Goal: Information Seeking & Learning: Check status

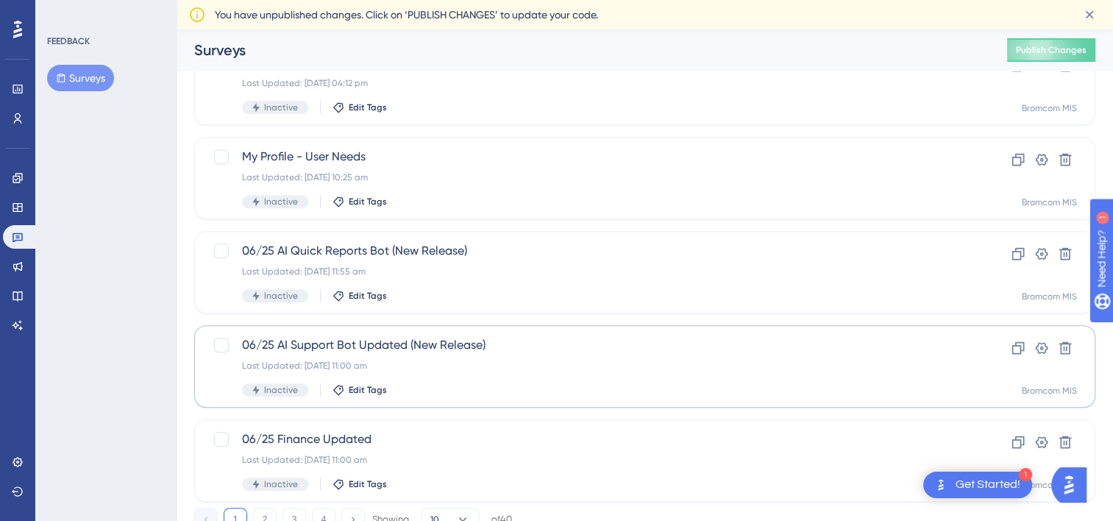
scroll to position [621, 0]
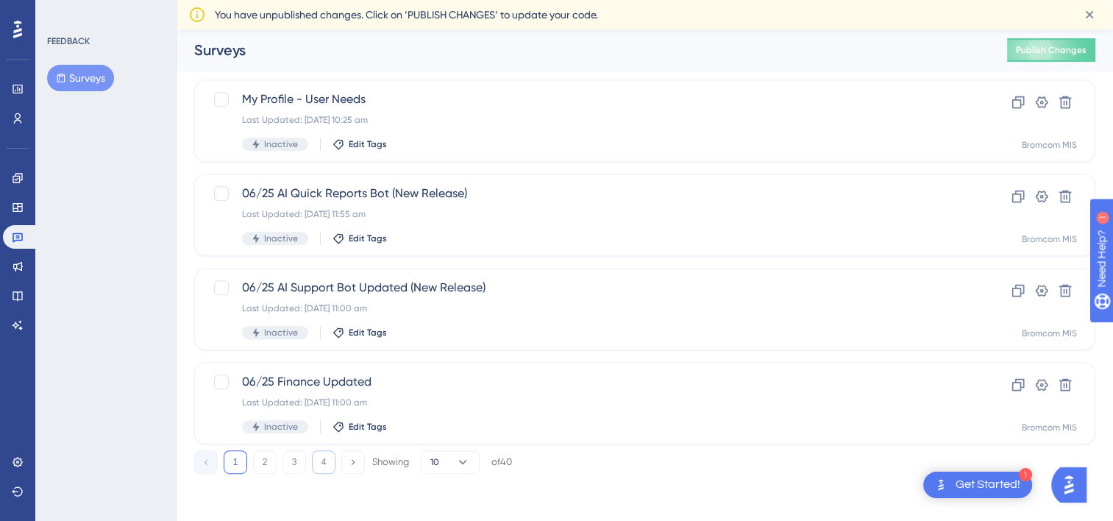
click at [318, 459] on button "4" at bounding box center [324, 462] width 24 height 24
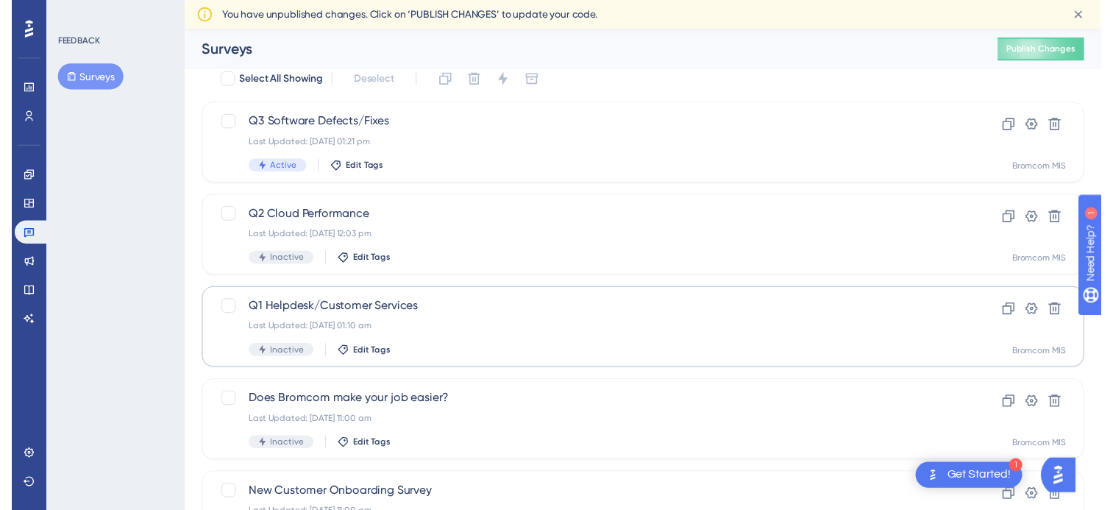
scroll to position [0, 0]
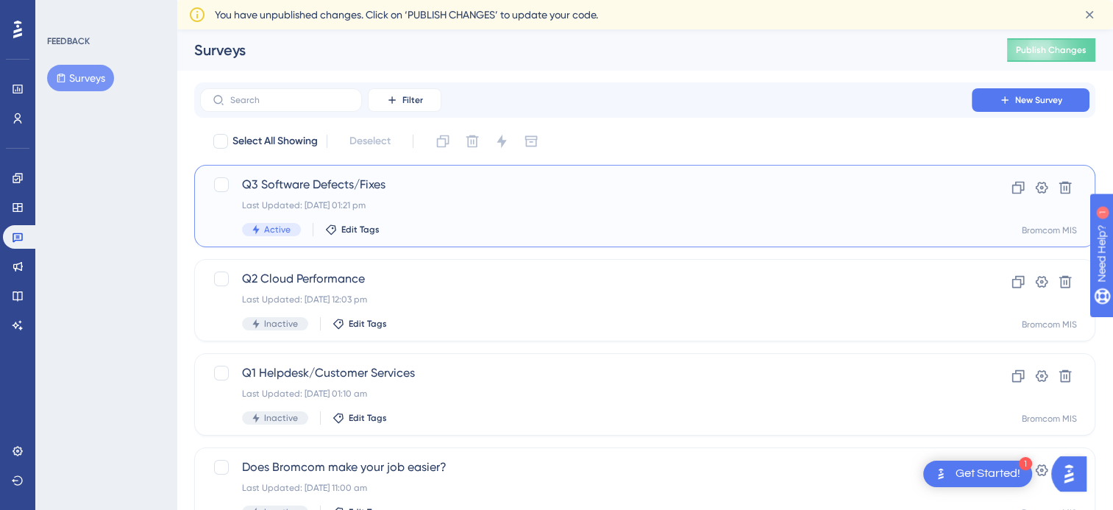
click at [306, 190] on span "Q3 Software Defects/Fixes" at bounding box center [586, 185] width 688 height 18
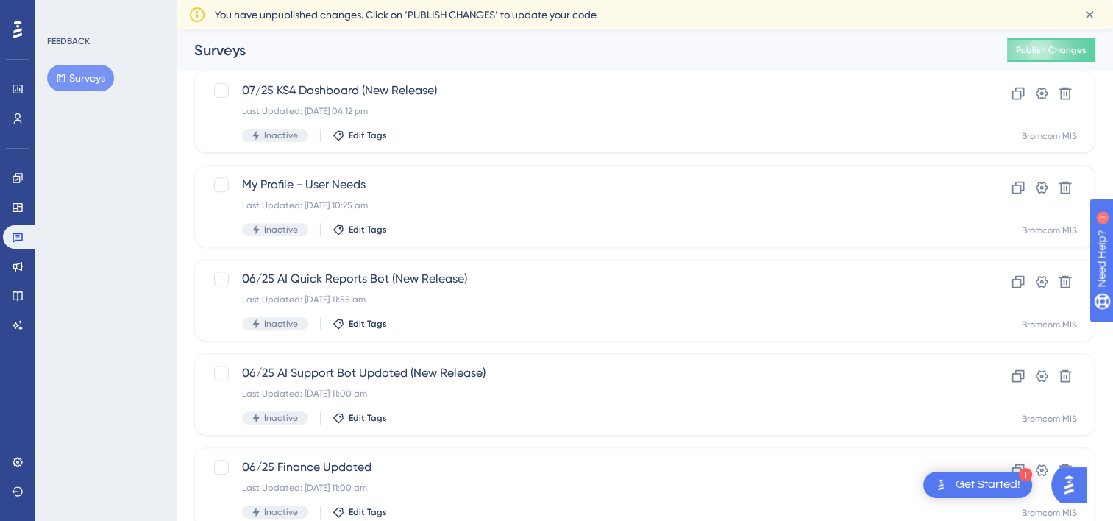
scroll to position [621, 0]
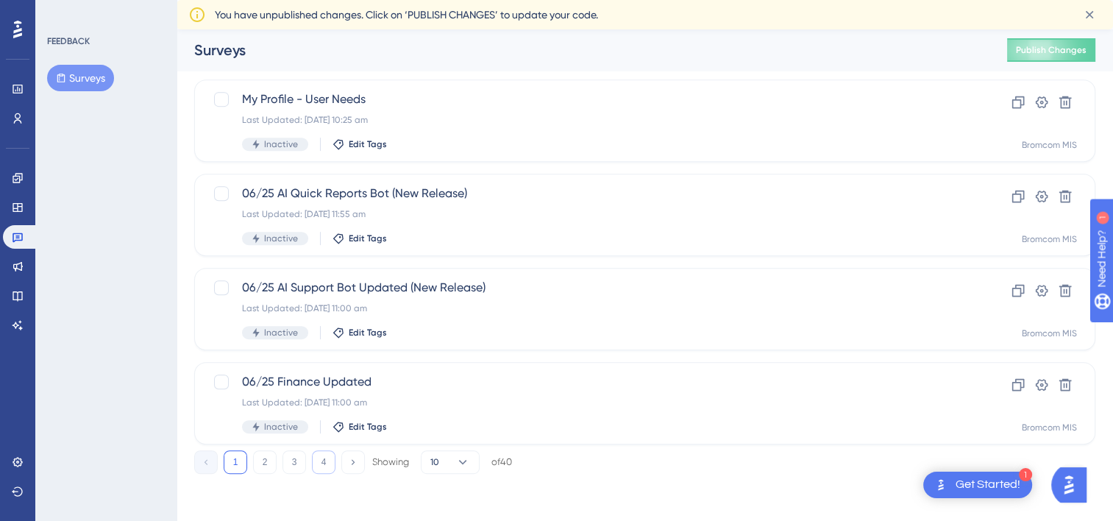
click at [327, 466] on button "4" at bounding box center [324, 462] width 24 height 24
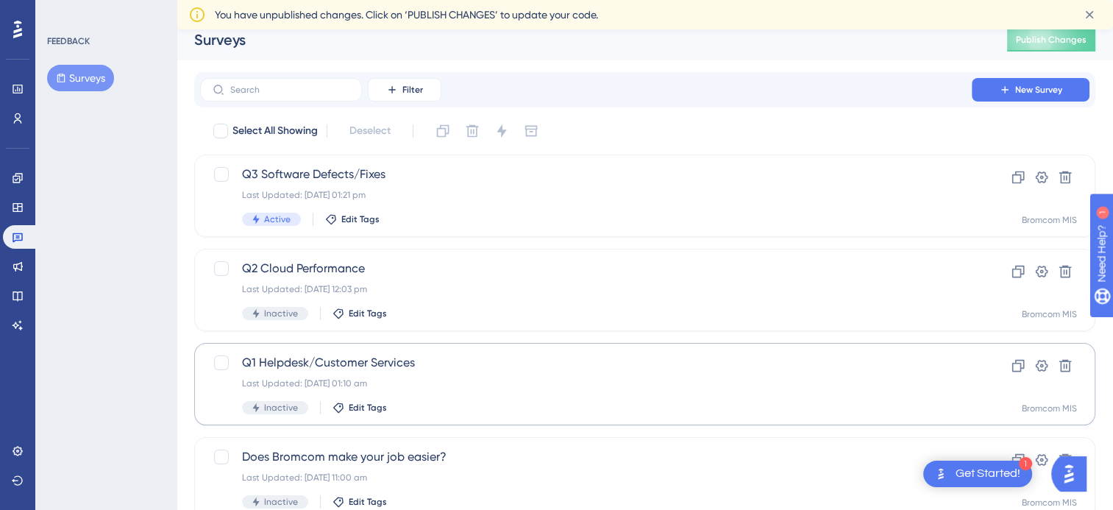
scroll to position [0, 0]
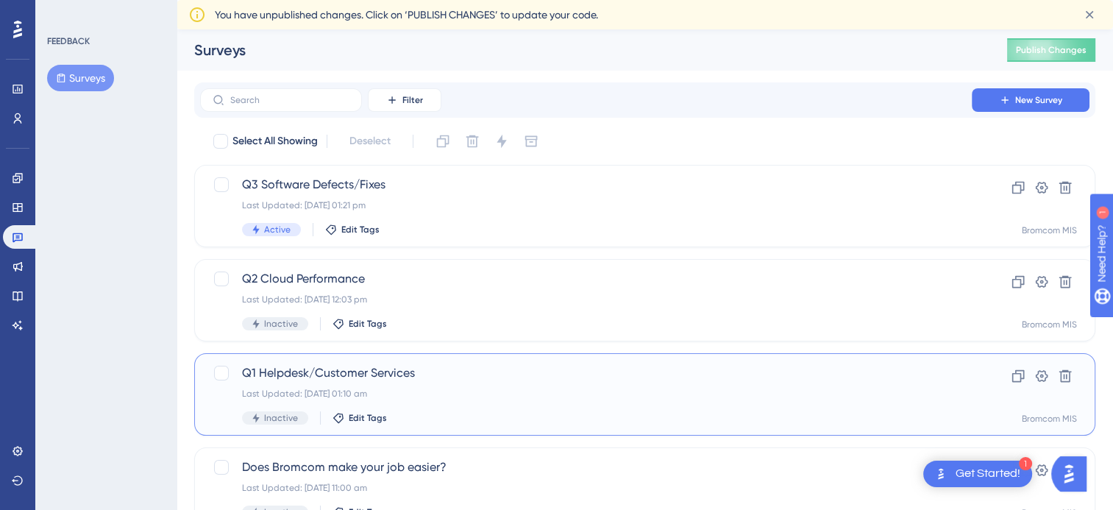
click at [327, 388] on div "Last Updated: [DATE] 01:10 am" at bounding box center [586, 394] width 688 height 12
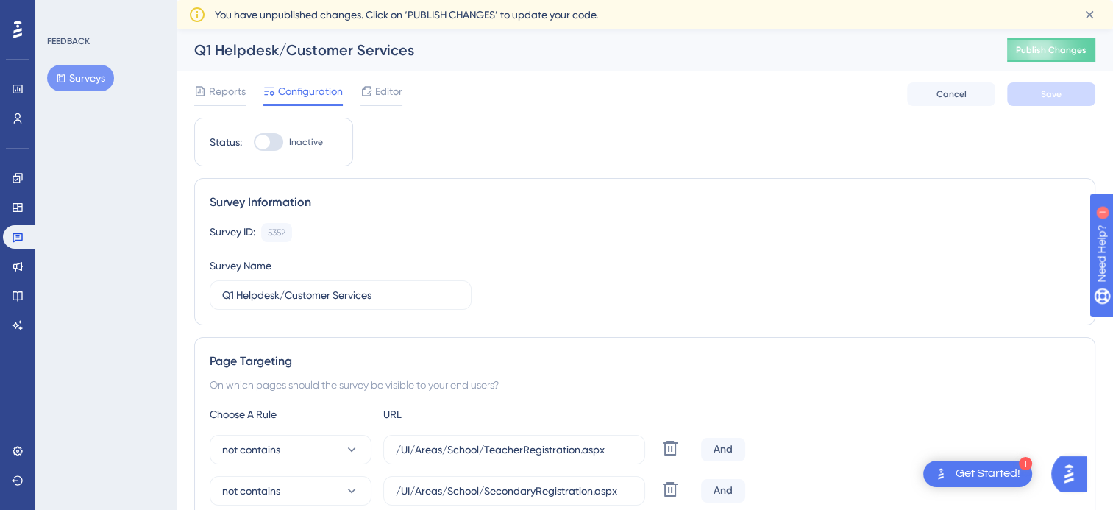
click at [272, 135] on div at bounding box center [268, 142] width 29 height 18
click at [254, 142] on input "Inactive" at bounding box center [253, 142] width 1 height 1
click at [271, 141] on div at bounding box center [274, 142] width 15 height 15
click at [254, 142] on input "Active" at bounding box center [253, 142] width 1 height 1
checkbox input "false"
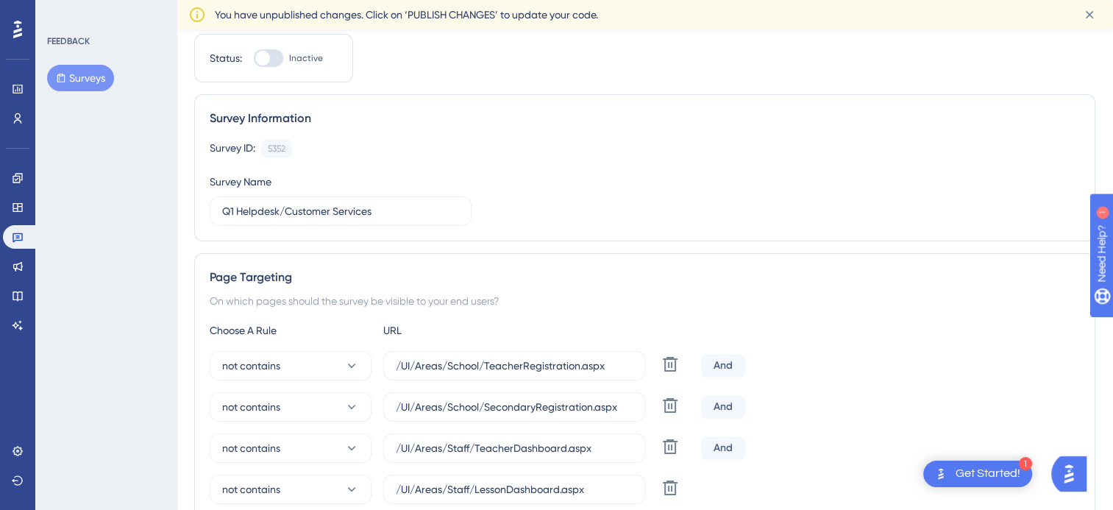
scroll to position [147, 0]
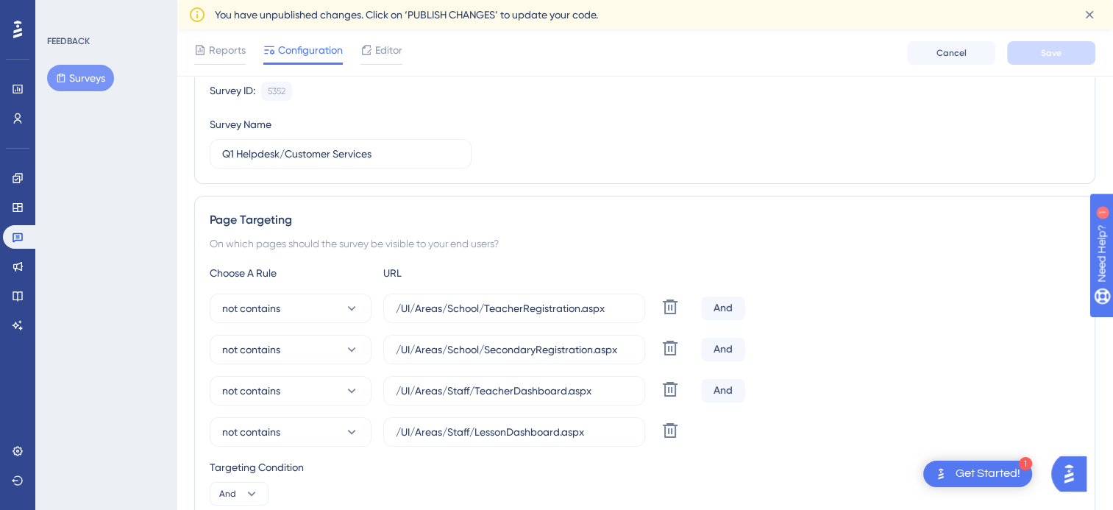
click at [77, 74] on button "Surveys" at bounding box center [80, 78] width 67 height 26
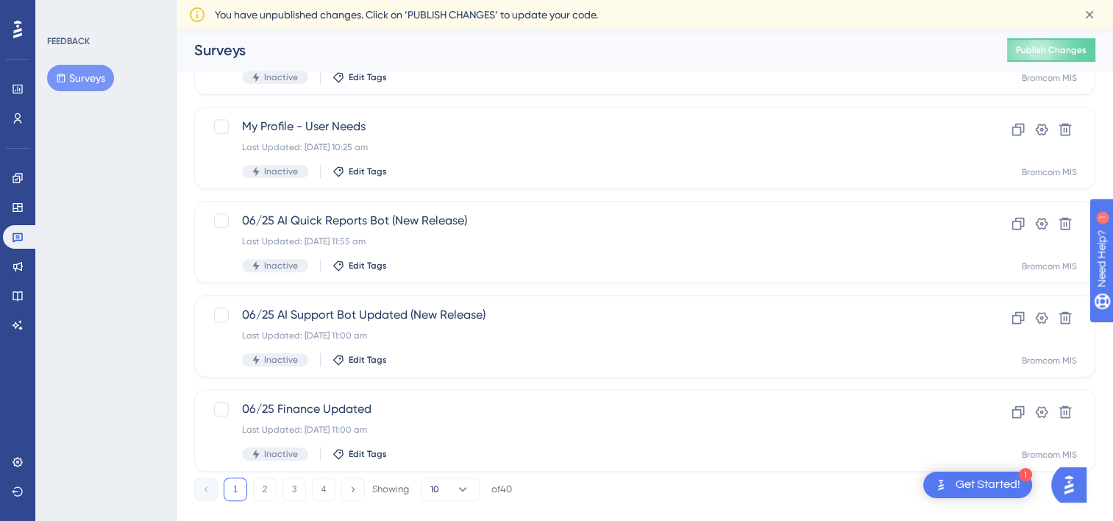
scroll to position [621, 0]
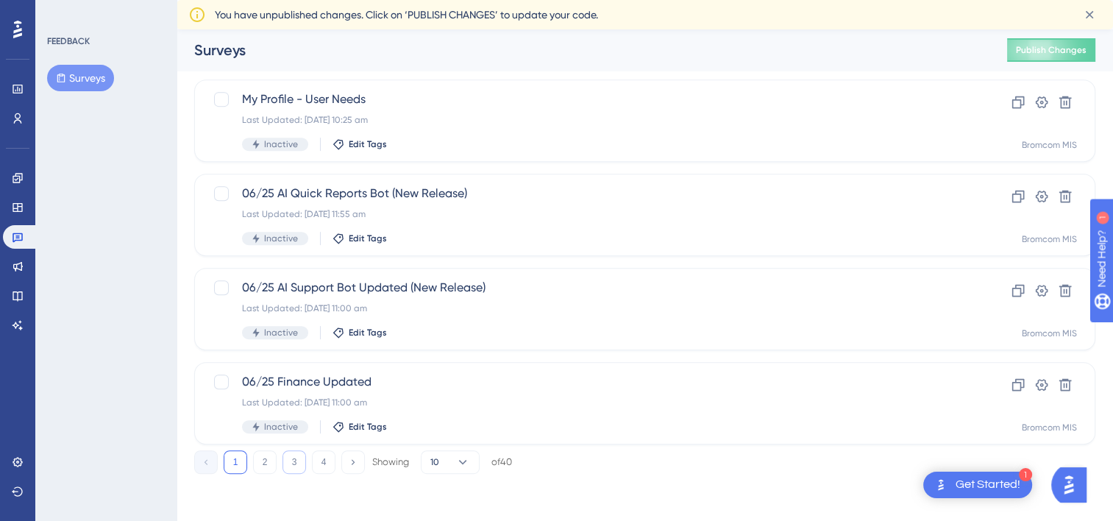
click at [284, 462] on button "3" at bounding box center [295, 462] width 24 height 24
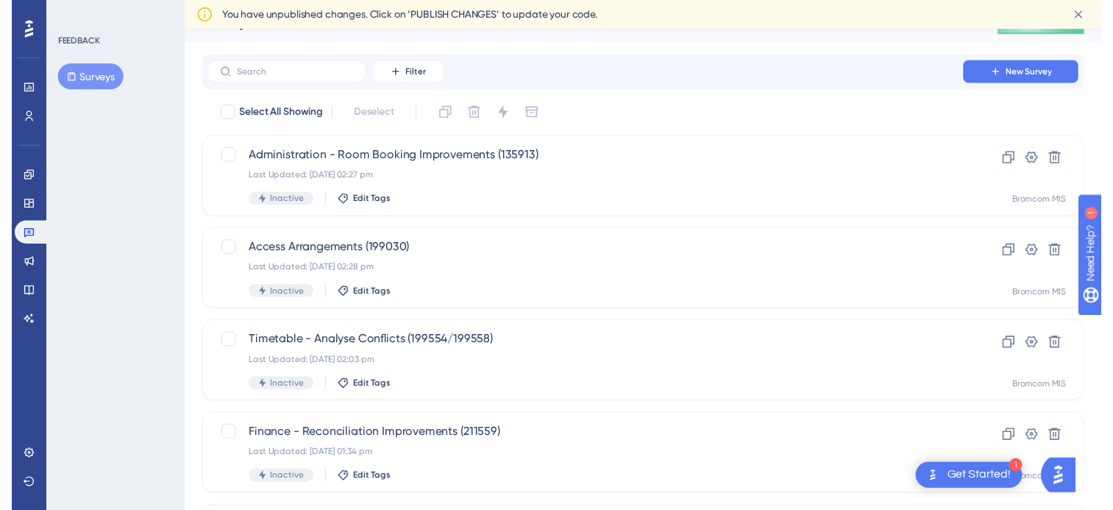
scroll to position [0, 0]
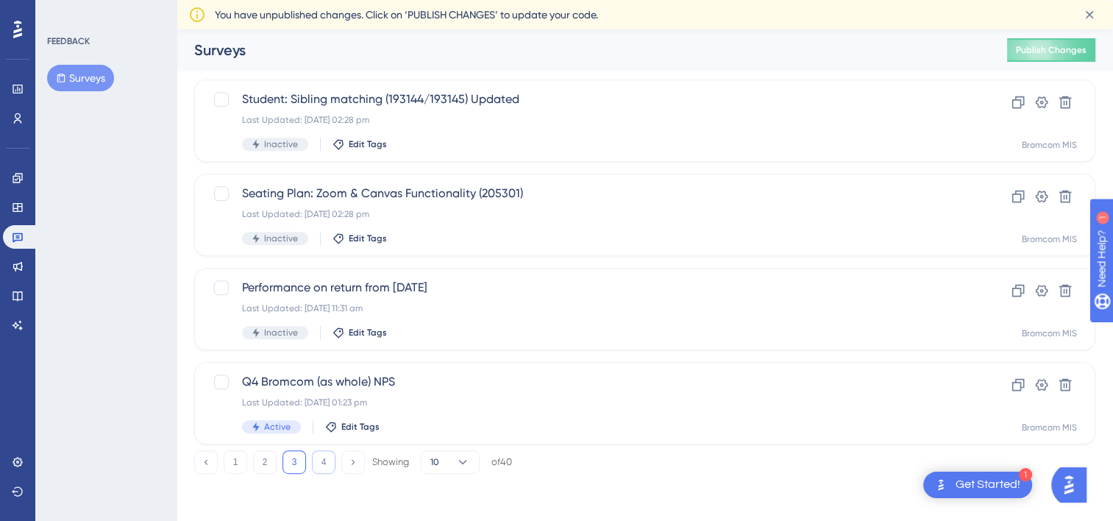
click at [330, 464] on button "4" at bounding box center [324, 462] width 24 height 24
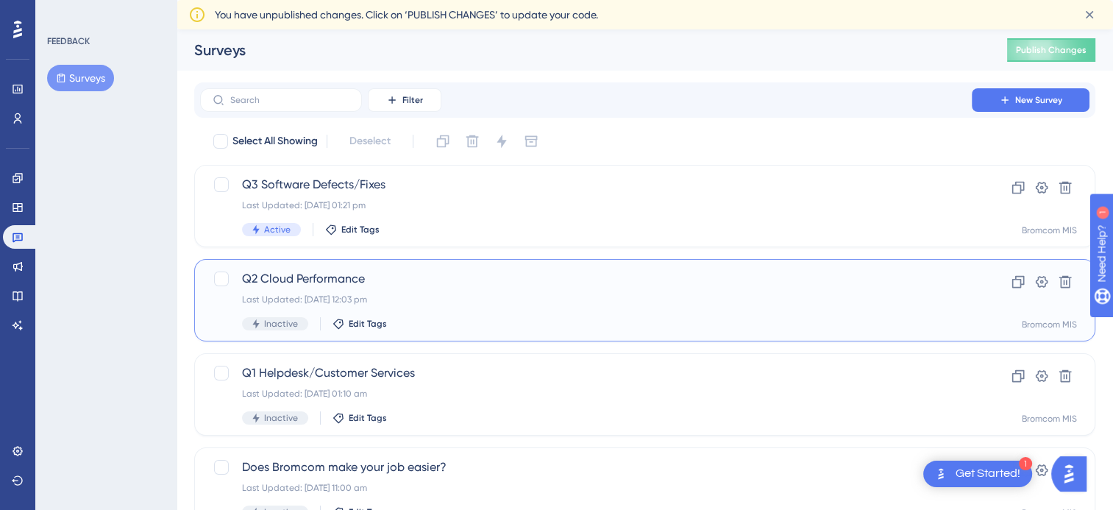
click at [313, 291] on div "Q2 Cloud Performance Last Updated: [DATE] 12:03 pm Inactive Edit Tags" at bounding box center [586, 300] width 688 height 60
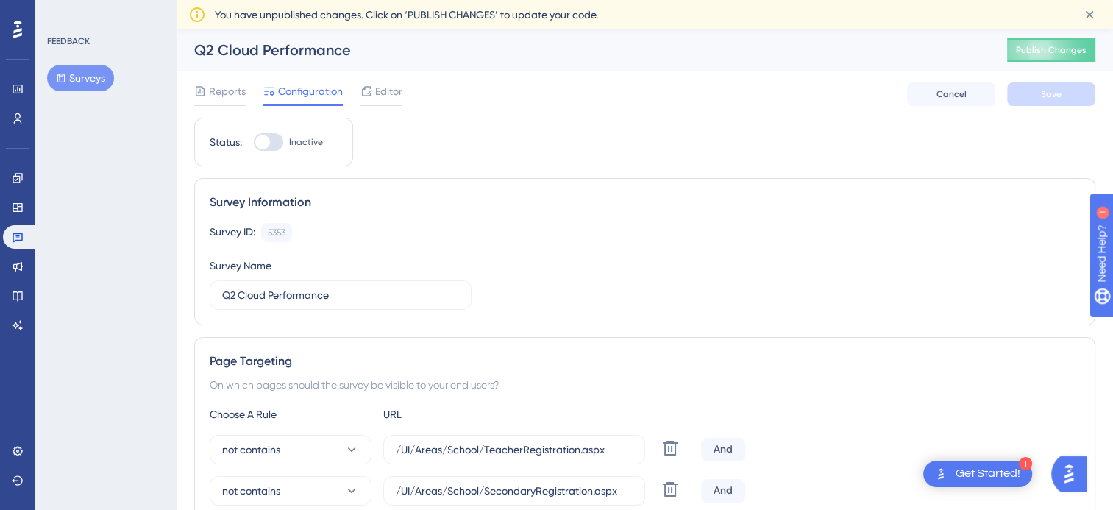
click at [102, 78] on button "Surveys" at bounding box center [80, 78] width 67 height 26
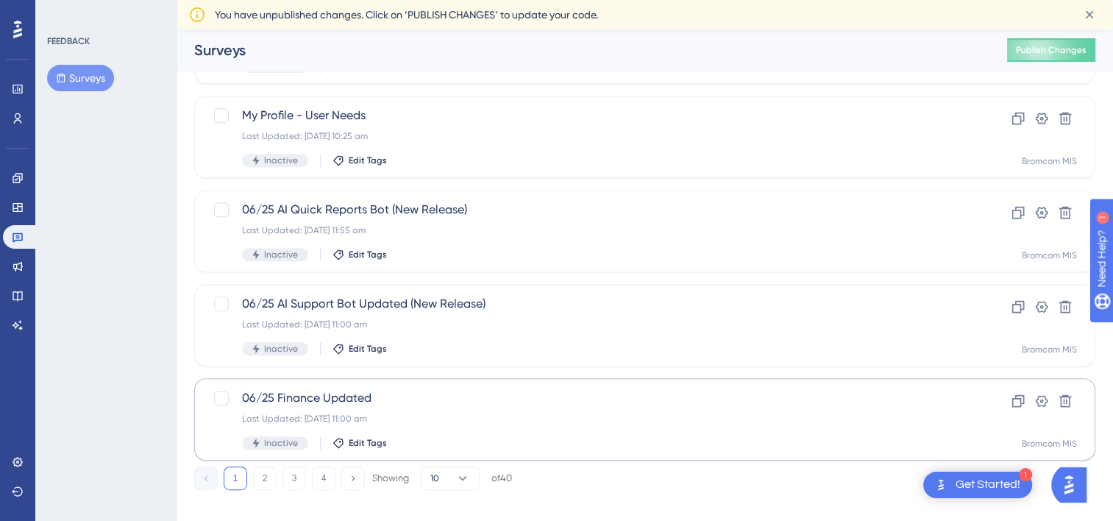
scroll to position [621, 0]
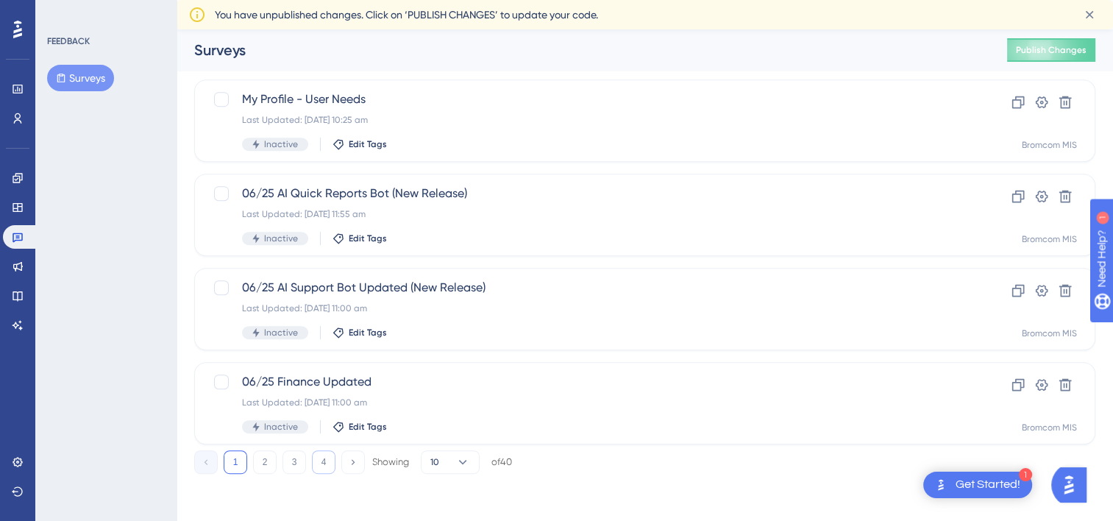
click at [315, 462] on button "4" at bounding box center [324, 462] width 24 height 24
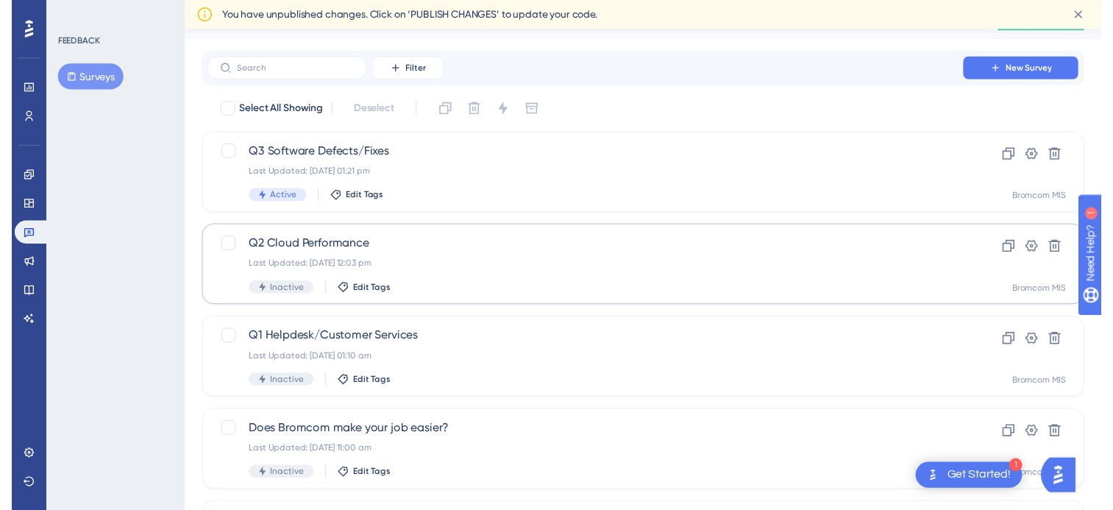
scroll to position [0, 0]
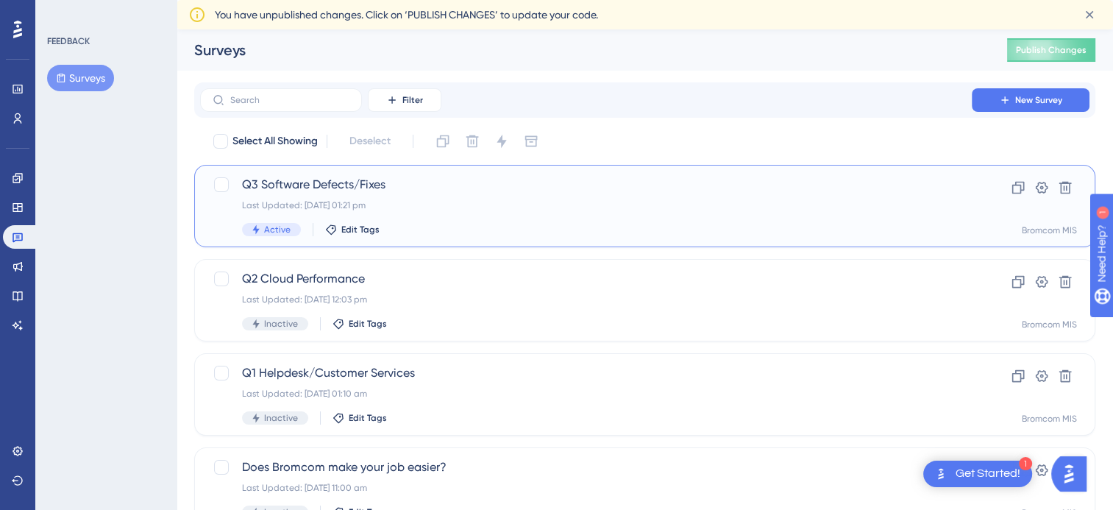
click at [319, 212] on div "Q3 Software Defects/Fixes Last Updated: [DATE] 01:21 pm Active Edit Tags" at bounding box center [586, 206] width 688 height 60
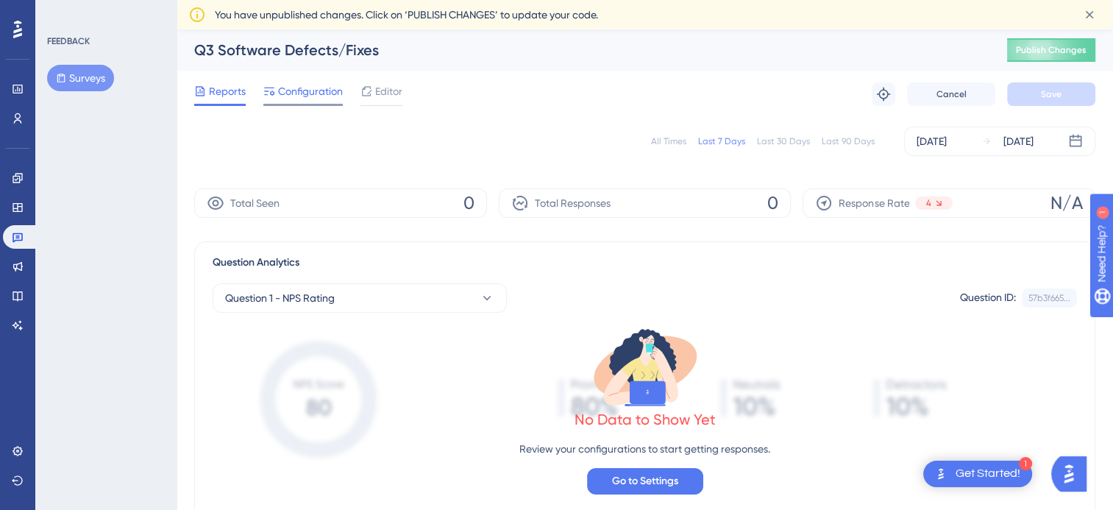
click at [314, 97] on span "Configuration" at bounding box center [310, 91] width 65 height 18
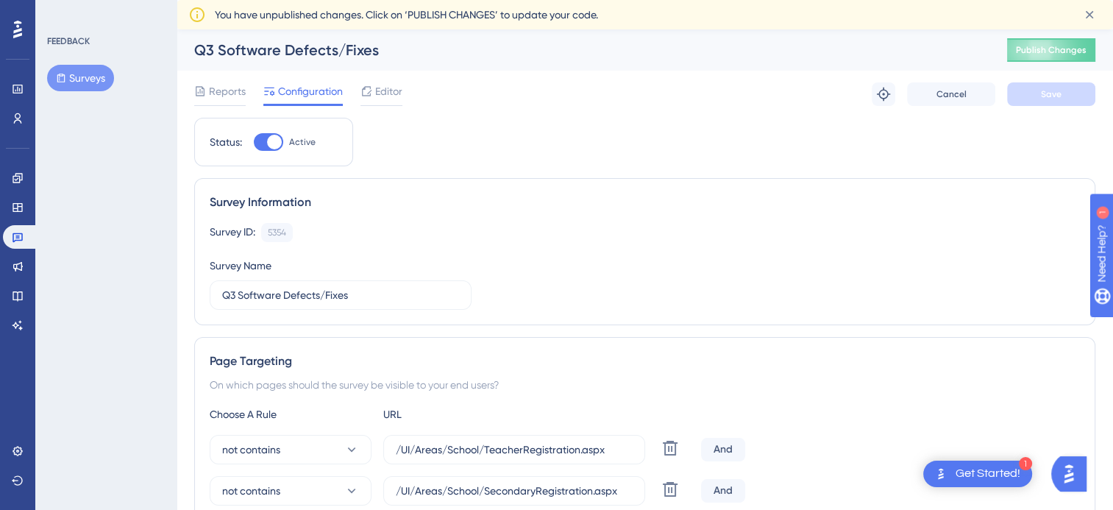
click at [260, 147] on div at bounding box center [268, 142] width 29 height 18
click at [254, 143] on input "Active" at bounding box center [253, 142] width 1 height 1
checkbox input "false"
click at [88, 77] on button "Surveys" at bounding box center [80, 78] width 67 height 26
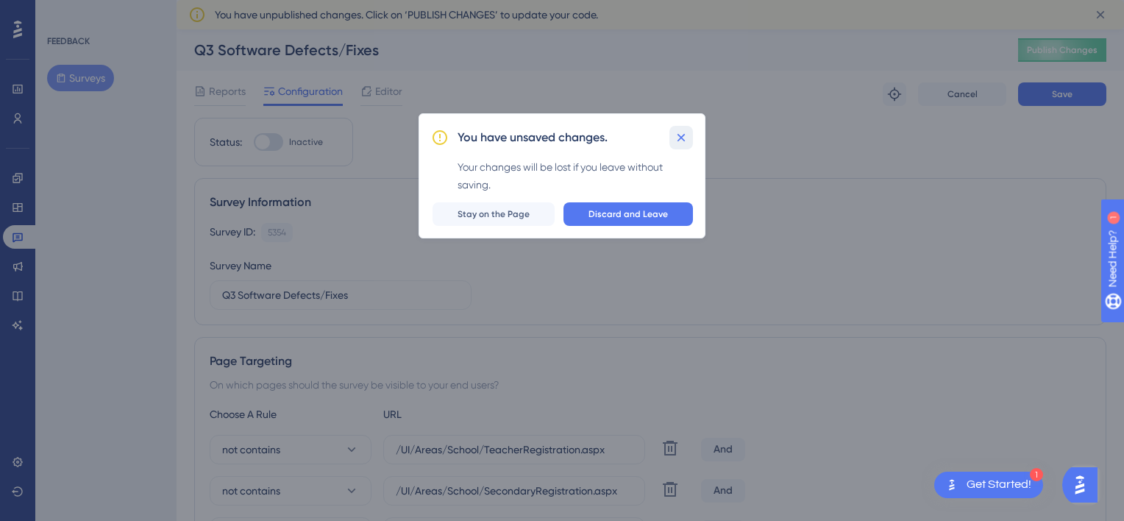
click at [686, 138] on icon at bounding box center [681, 137] width 15 height 15
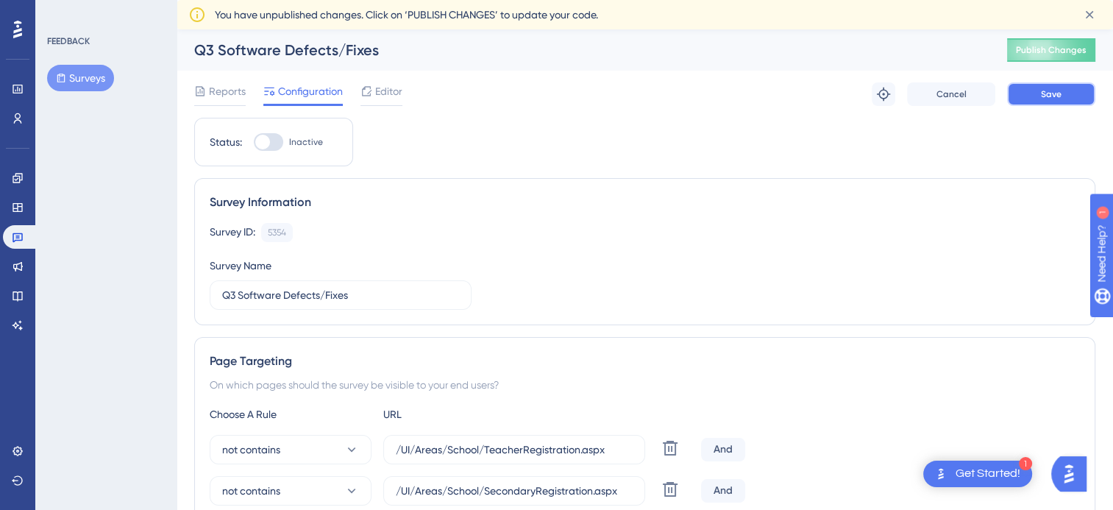
click at [1058, 95] on span "Save" at bounding box center [1051, 94] width 21 height 12
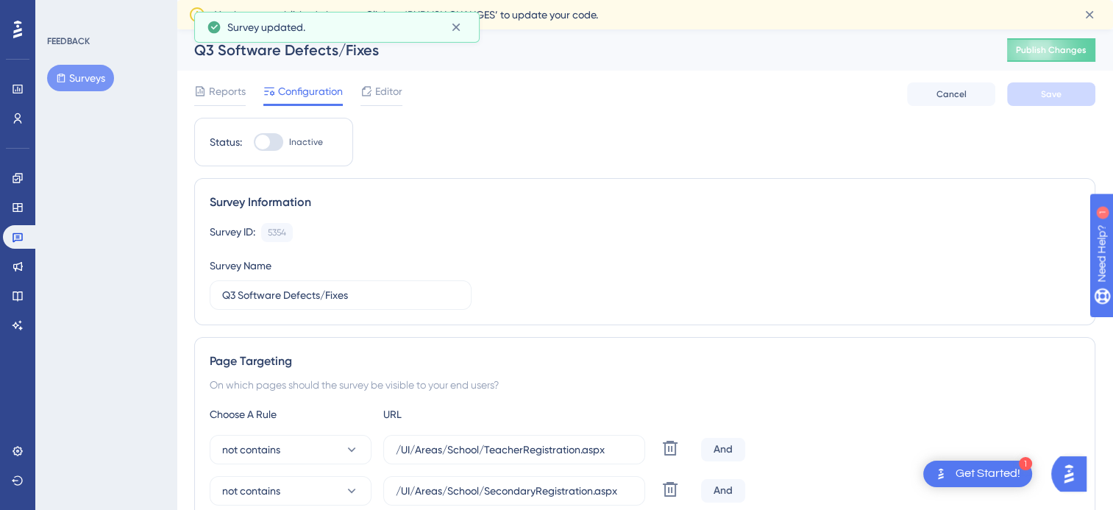
click at [56, 63] on div "FEEDBACK Surveys" at bounding box center [106, 63] width 119 height 56
click at [84, 82] on button "Surveys" at bounding box center [80, 78] width 67 height 26
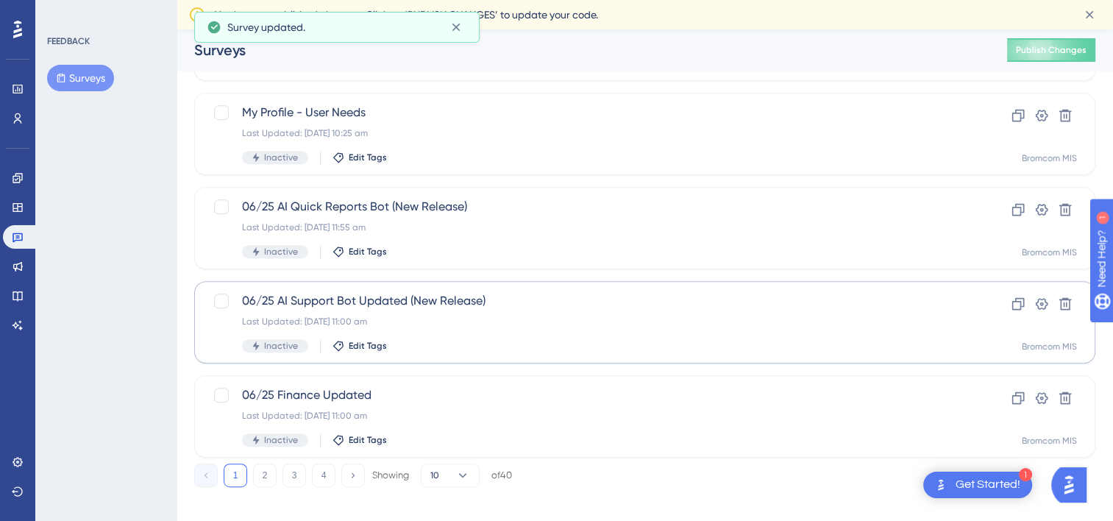
scroll to position [621, 0]
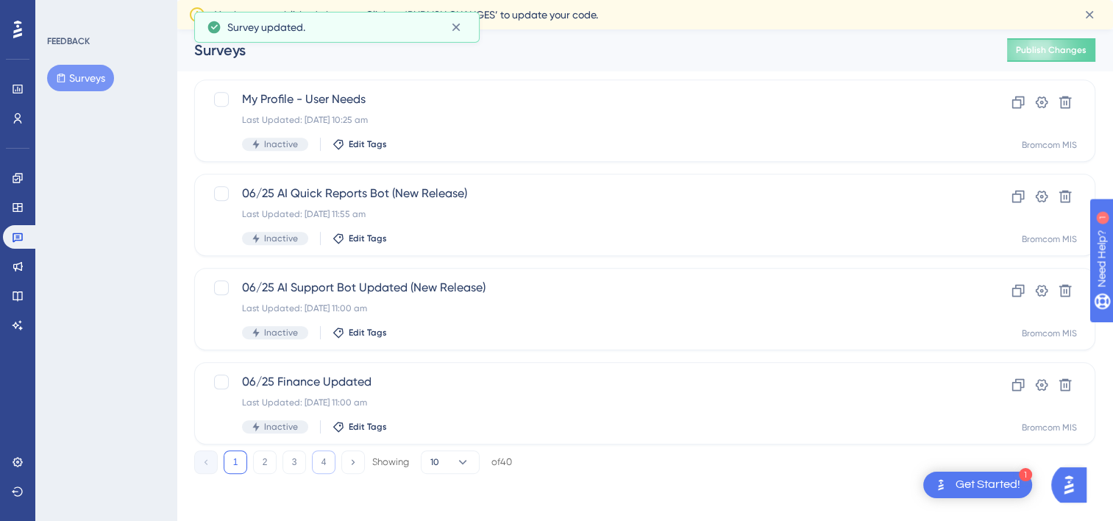
click at [327, 461] on button "4" at bounding box center [324, 462] width 24 height 24
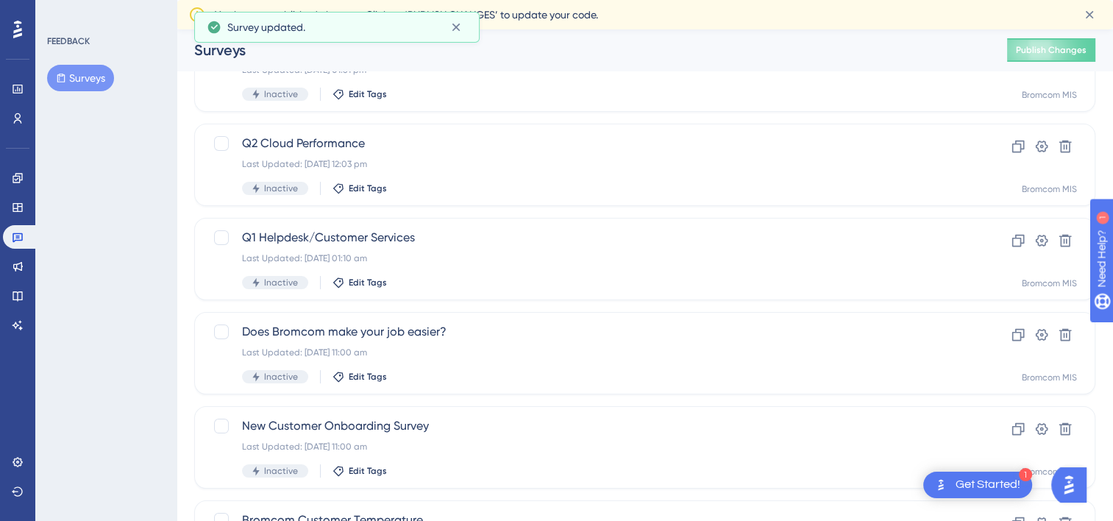
scroll to position [0, 0]
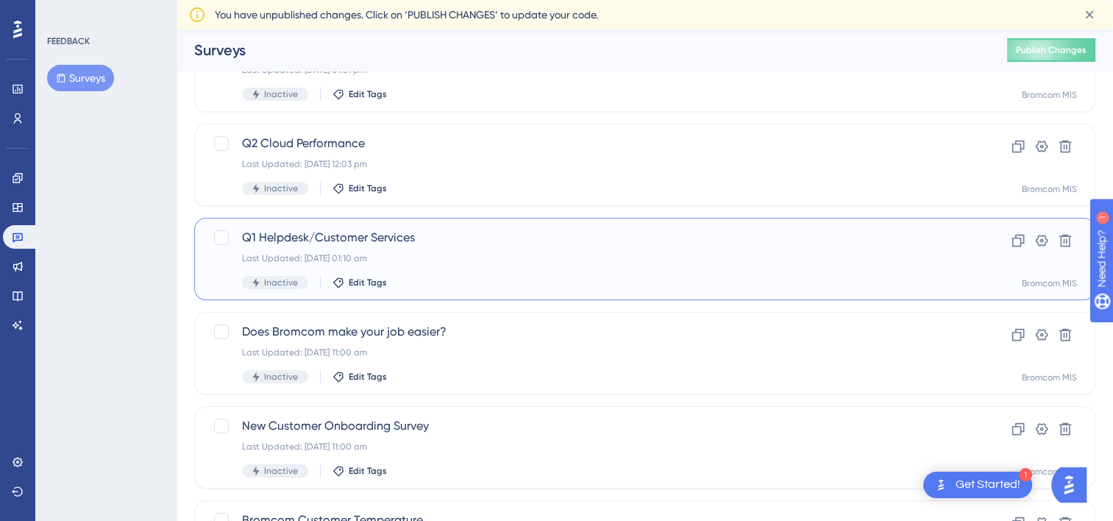
click at [305, 245] on span "Q1 Helpdesk/Customer Services" at bounding box center [586, 238] width 688 height 18
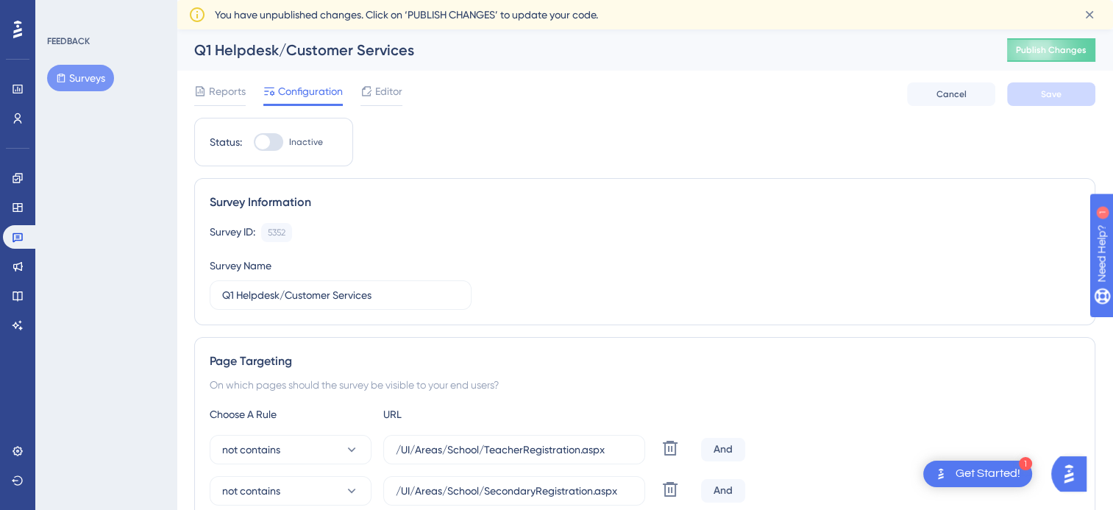
click at [103, 74] on button "Surveys" at bounding box center [80, 78] width 67 height 26
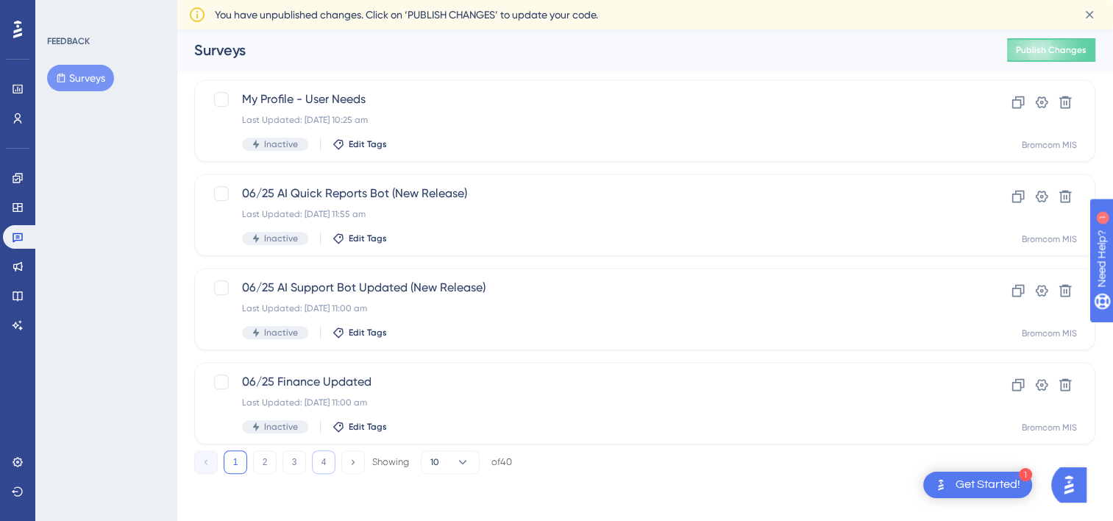
click at [321, 465] on button "4" at bounding box center [324, 462] width 24 height 24
click at [303, 461] on button "3" at bounding box center [295, 462] width 24 height 24
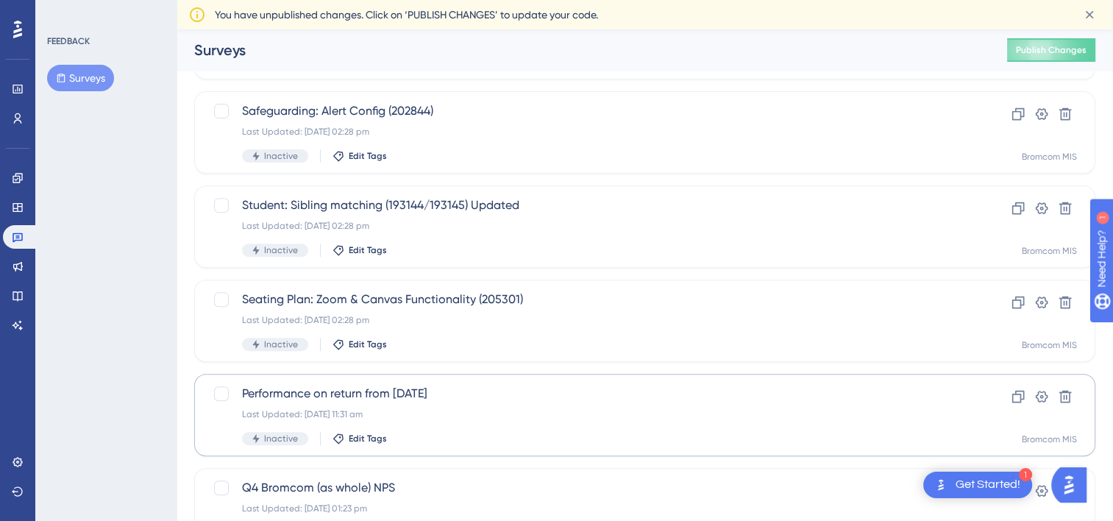
scroll to position [621, 0]
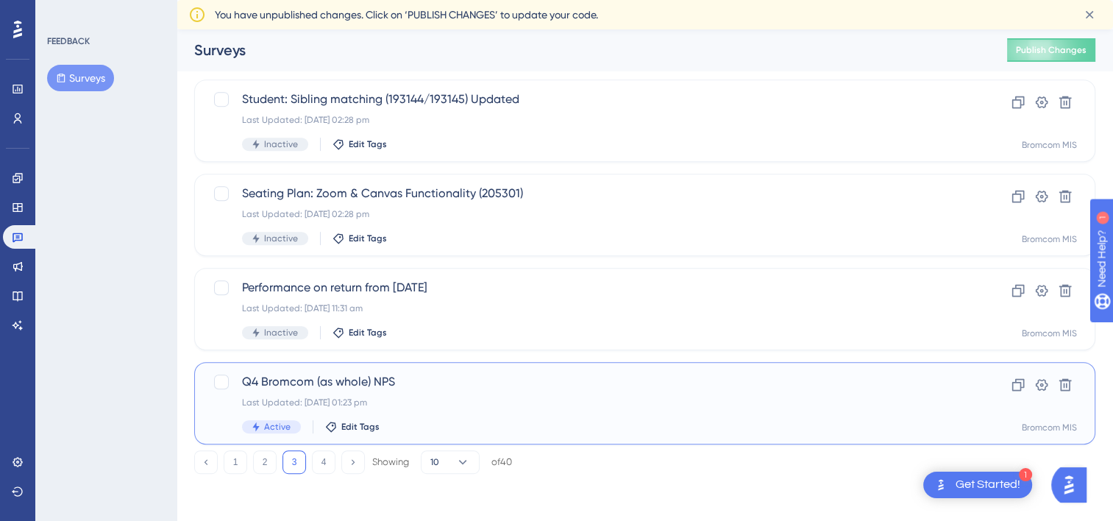
click at [291, 394] on div "Q4 Bromcom (as whole) NPS Last Updated: [DATE] 01:23 pm Active Edit Tags" at bounding box center [586, 403] width 688 height 60
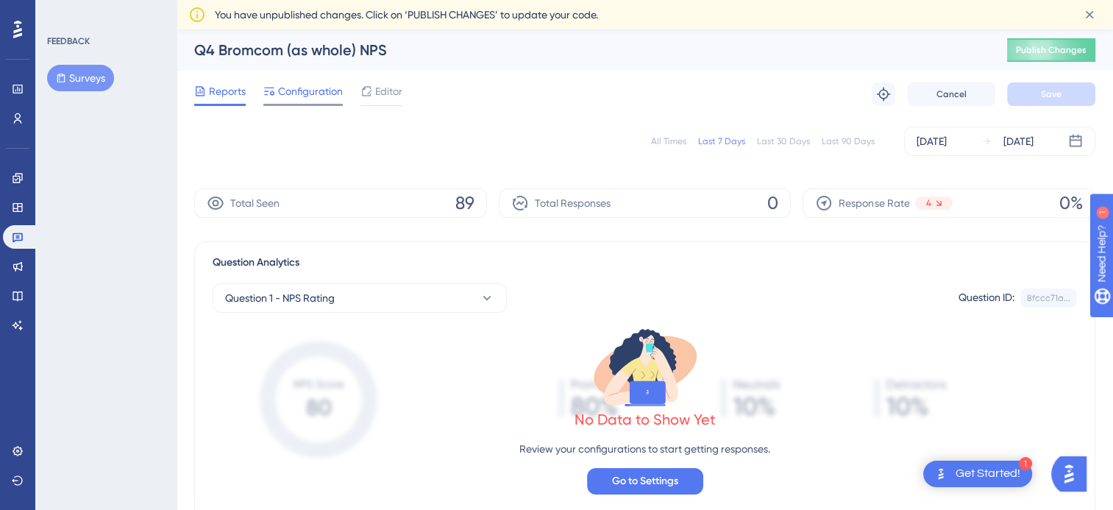
click at [316, 89] on span "Configuration" at bounding box center [310, 91] width 65 height 18
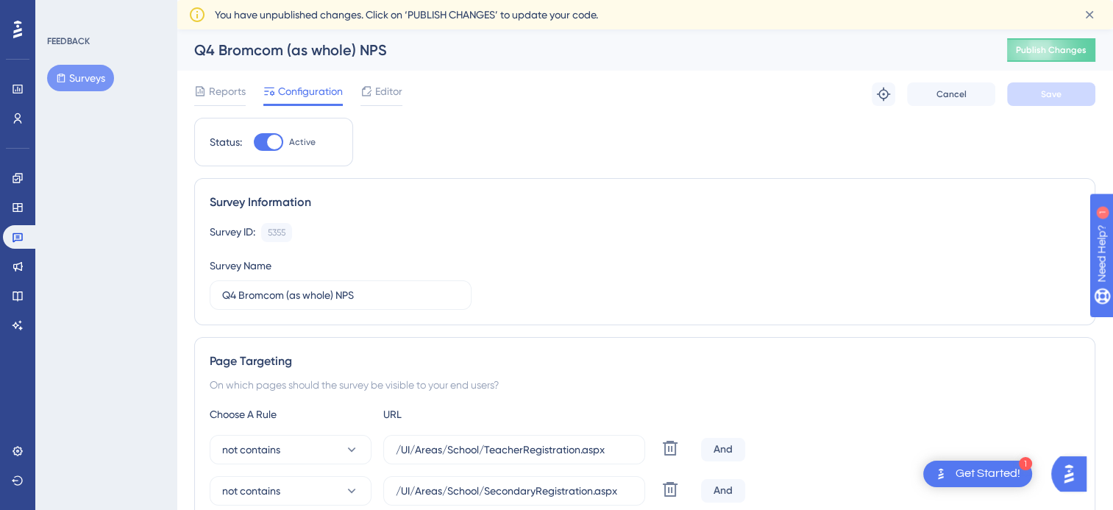
click at [278, 147] on div at bounding box center [274, 142] width 15 height 15
click at [254, 143] on input "Active" at bounding box center [253, 142] width 1 height 1
checkbox input "false"
click at [1056, 93] on span "Save" at bounding box center [1051, 94] width 21 height 12
click at [163, 314] on div "FEEDBACK Surveys" at bounding box center [105, 255] width 141 height 510
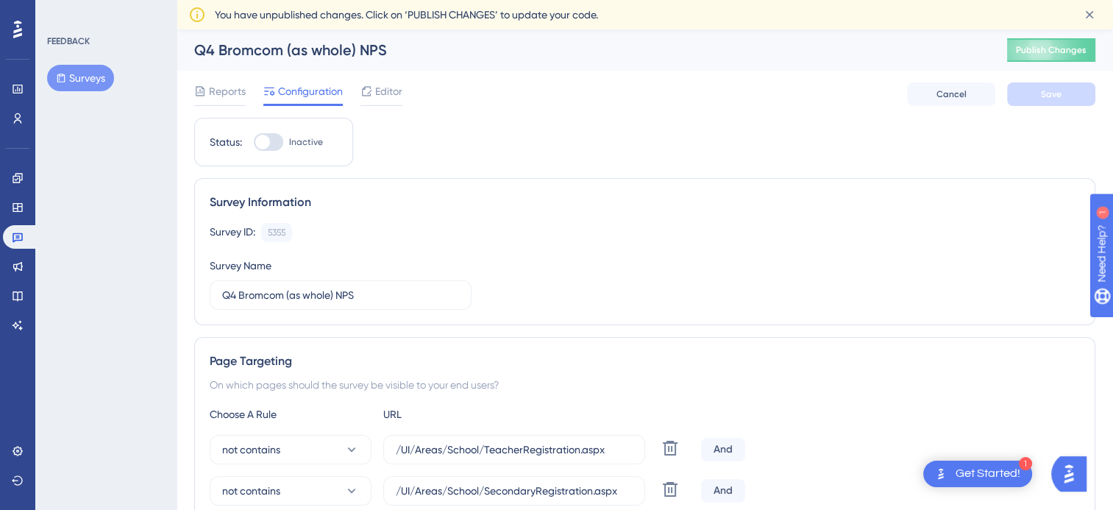
drag, startPoint x: 58, startPoint y: 77, endPoint x: 188, endPoint y: 132, distance: 141.2
click at [60, 79] on icon at bounding box center [61, 78] width 10 height 10
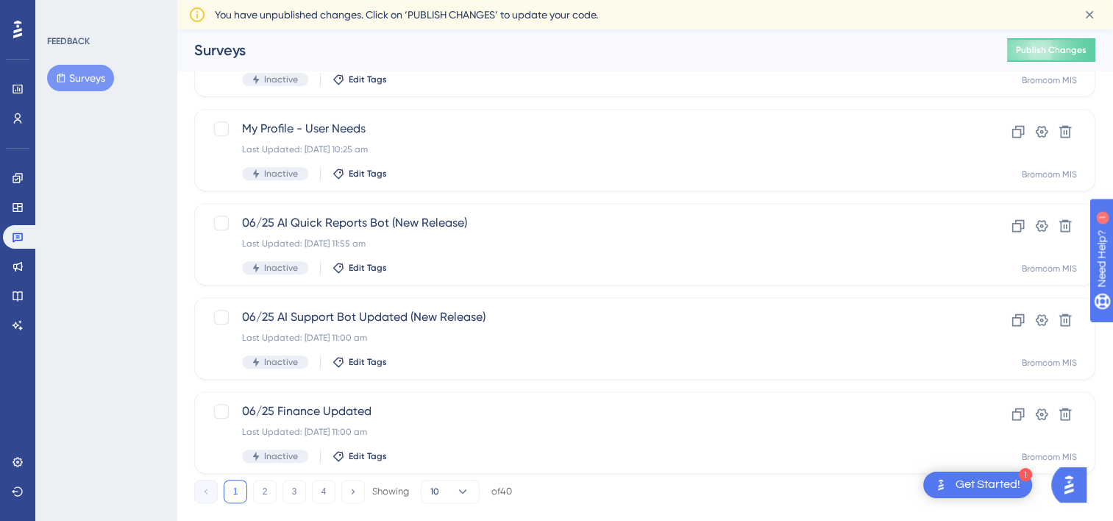
scroll to position [621, 0]
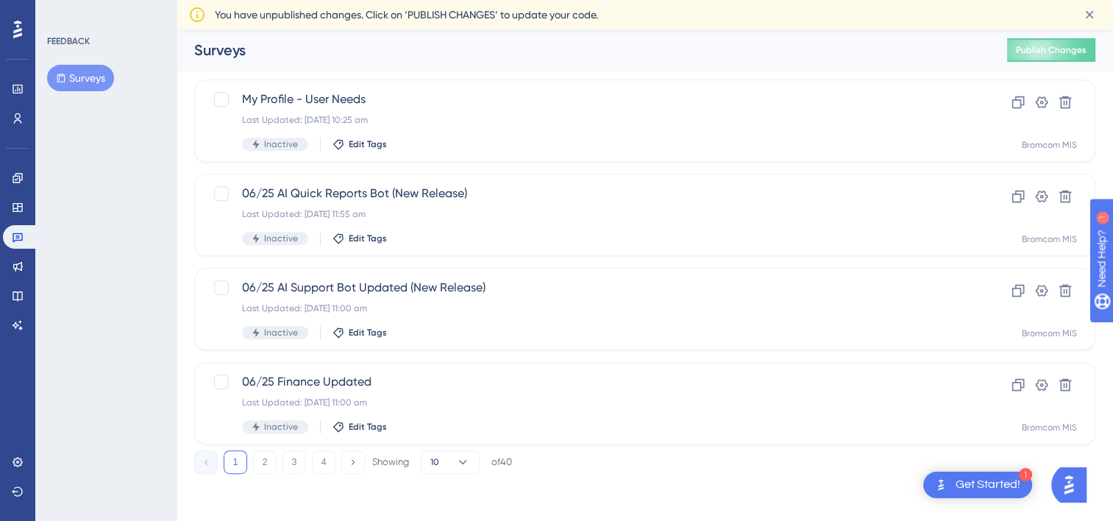
click at [308, 461] on div "1 2 3 4 Showing 10 of 40" at bounding box center [353, 462] width 318 height 24
click at [324, 466] on button "4" at bounding box center [324, 462] width 24 height 24
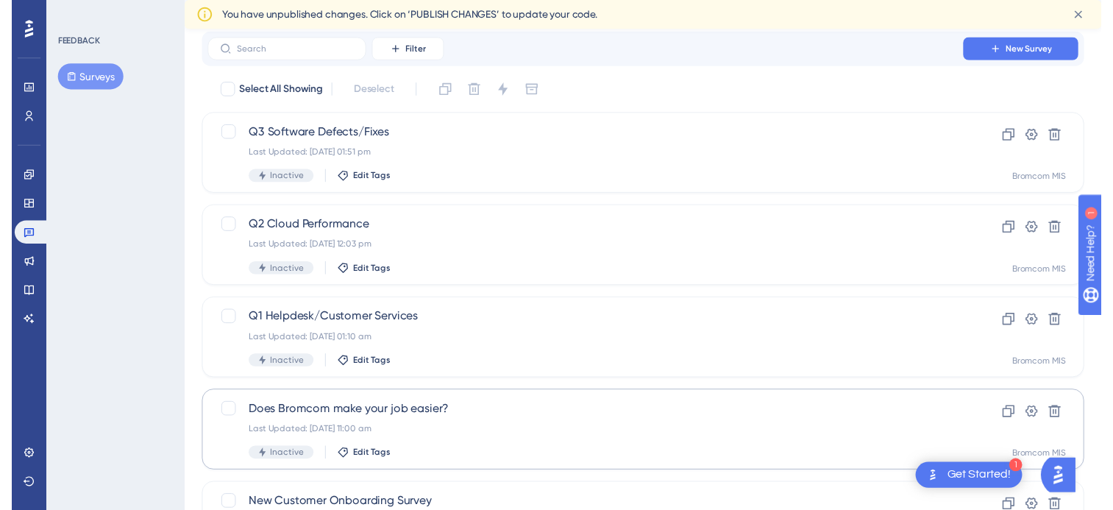
scroll to position [0, 0]
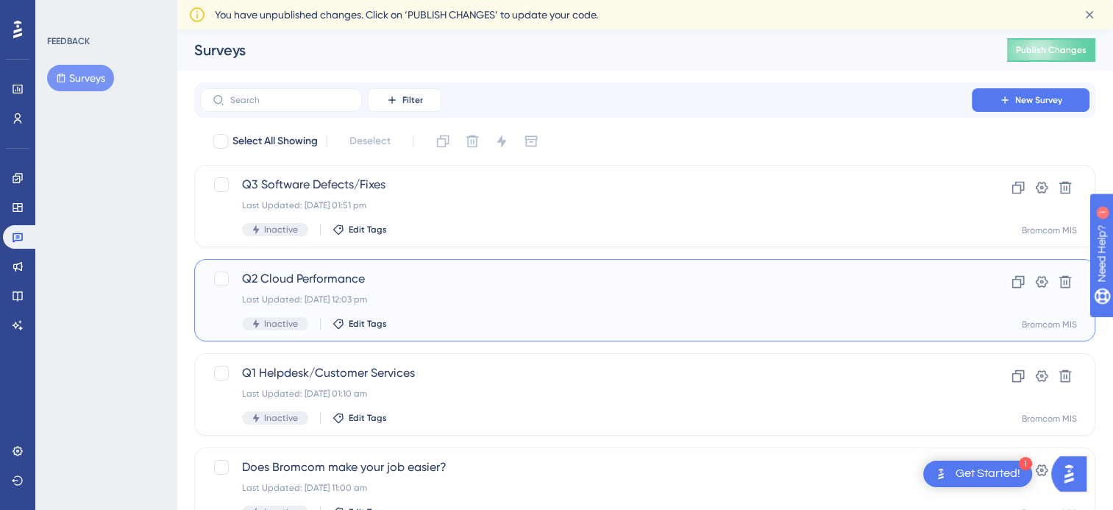
click at [342, 281] on span "Q2 Cloud Performance" at bounding box center [586, 279] width 688 height 18
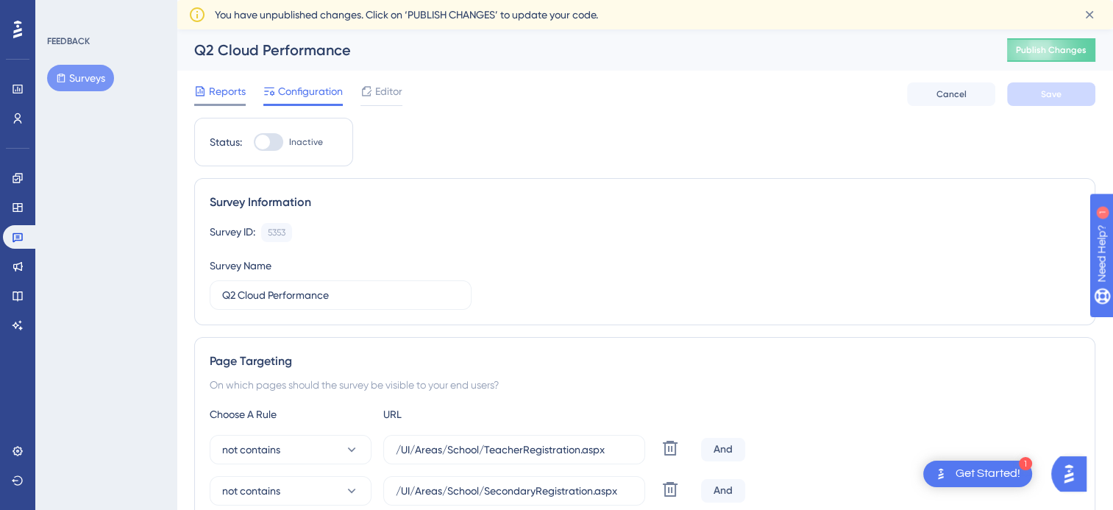
click at [238, 83] on span "Reports" at bounding box center [227, 91] width 37 height 18
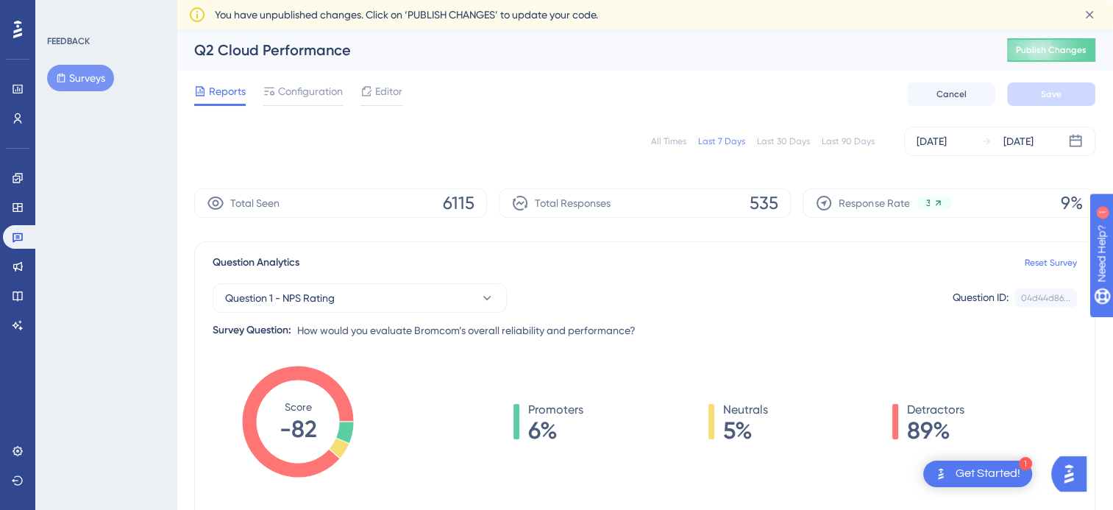
click at [164, 291] on div "FEEDBACK Surveys" at bounding box center [105, 255] width 141 height 510
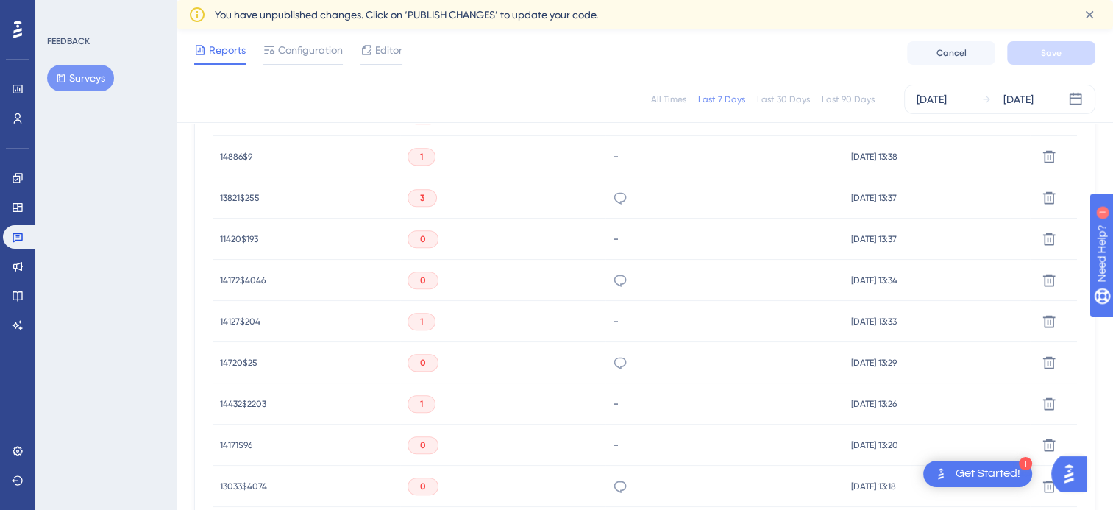
scroll to position [441, 0]
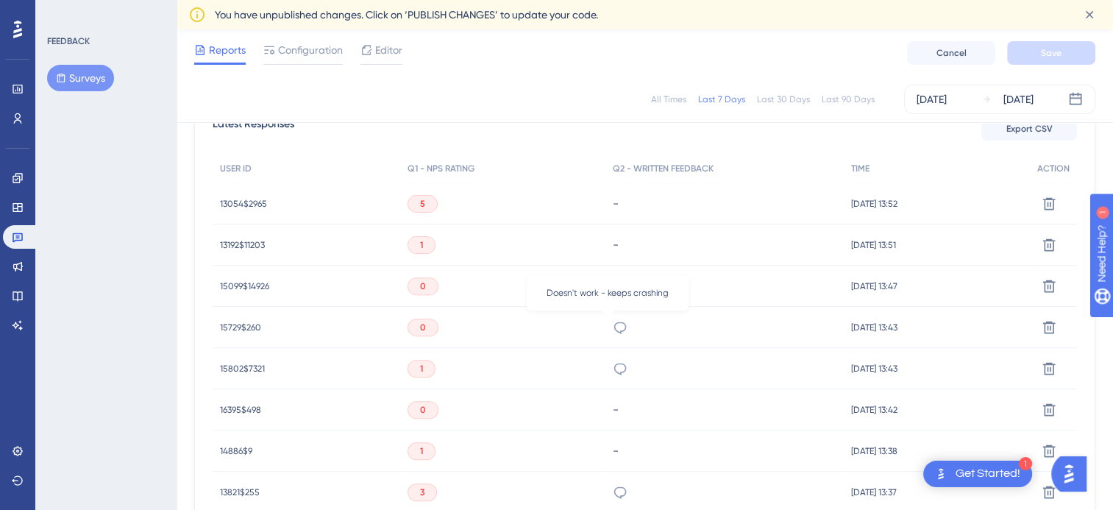
click at [613, 323] on icon at bounding box center [620, 327] width 15 height 15
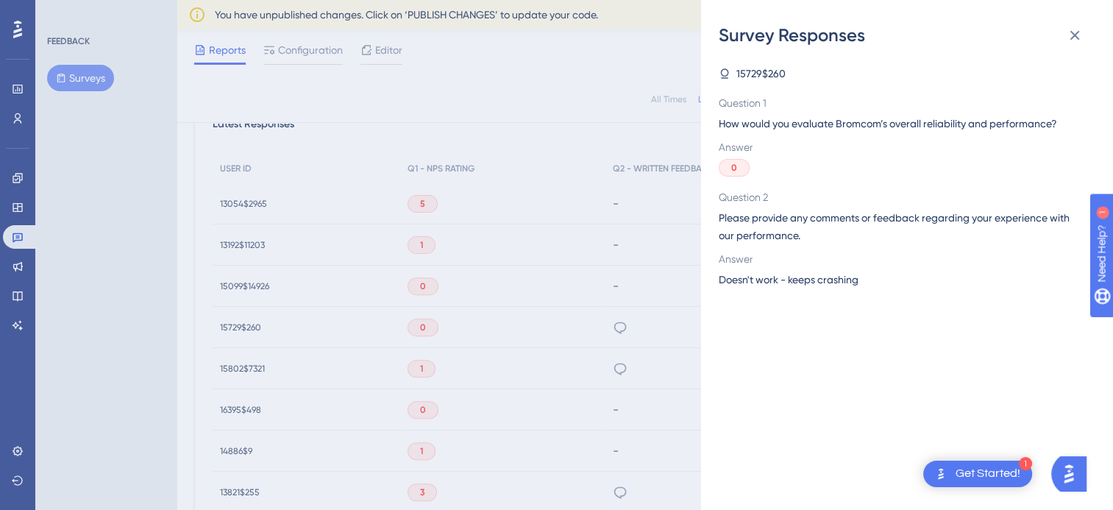
click at [509, 344] on div "Survey Responses 15729$260 Question 1 How would you evaluate Bromcom’s overall …" at bounding box center [556, 255] width 1113 height 510
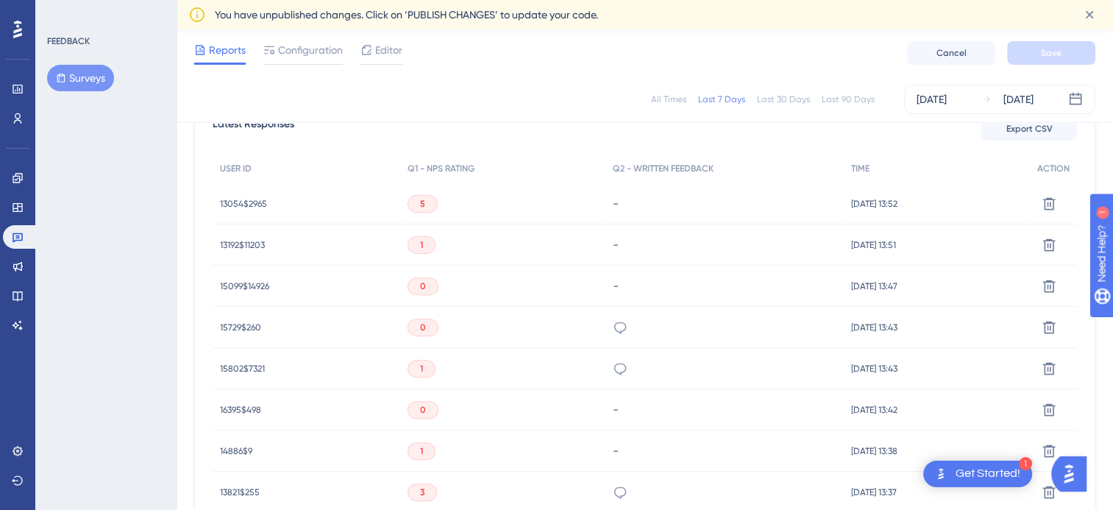
click at [621, 369] on div "Slow, inconsistent, doesn't have staff photos" at bounding box center [725, 368] width 239 height 41
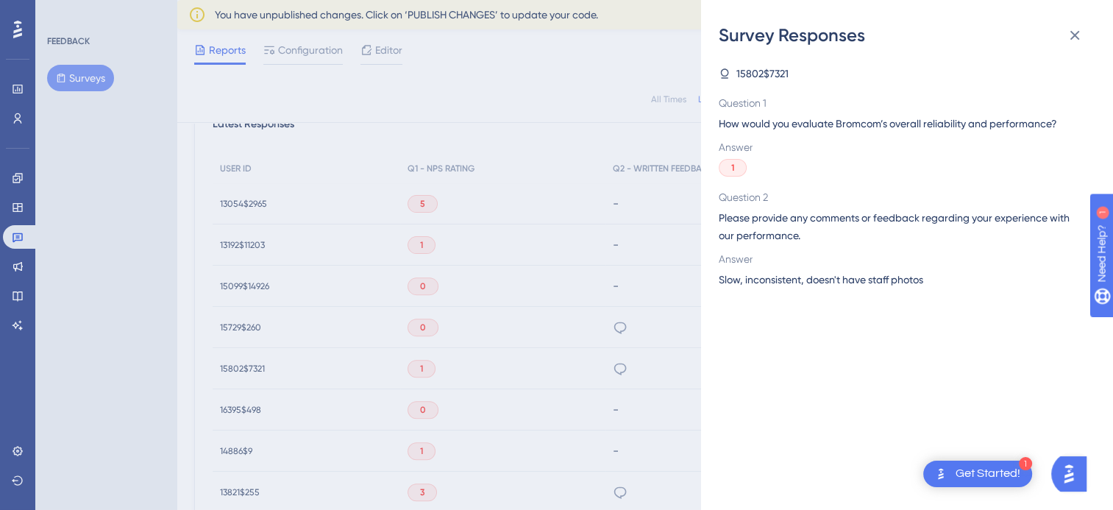
click at [536, 376] on div "Survey Responses 15802$7321 Question 1 How would you evaluate Bromcom’s overall…" at bounding box center [556, 255] width 1113 height 510
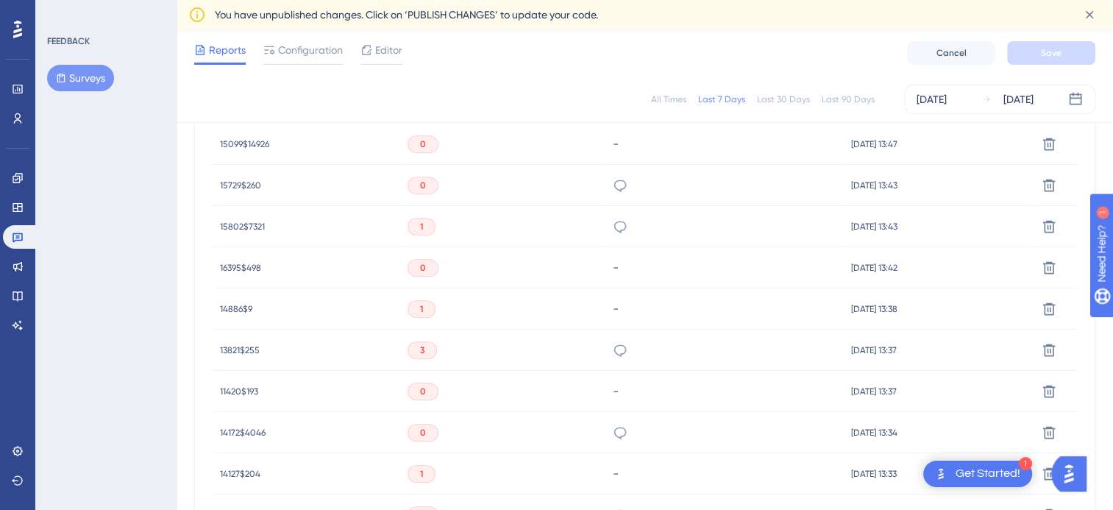
scroll to position [736, 0]
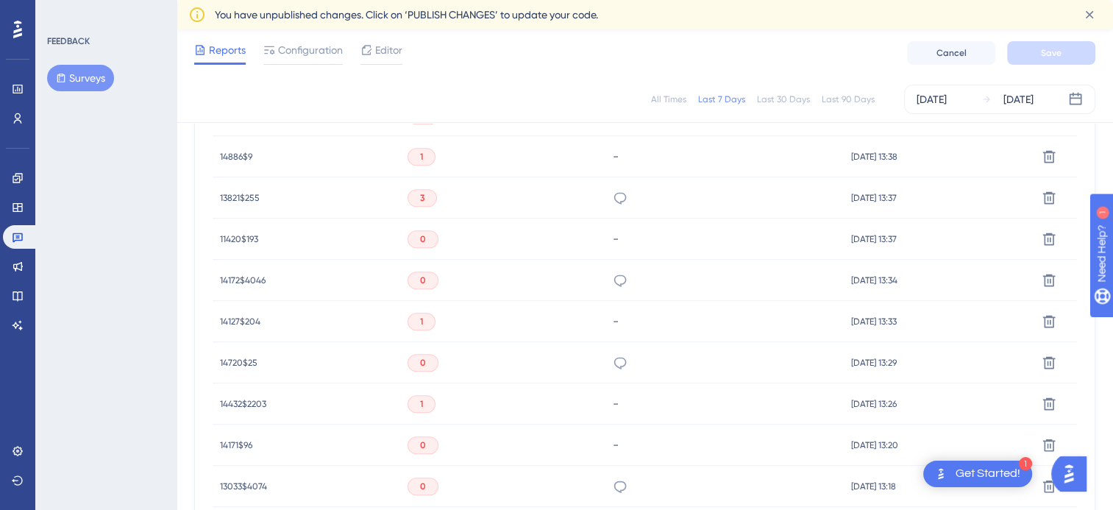
click at [613, 277] on icon at bounding box center [620, 280] width 15 height 15
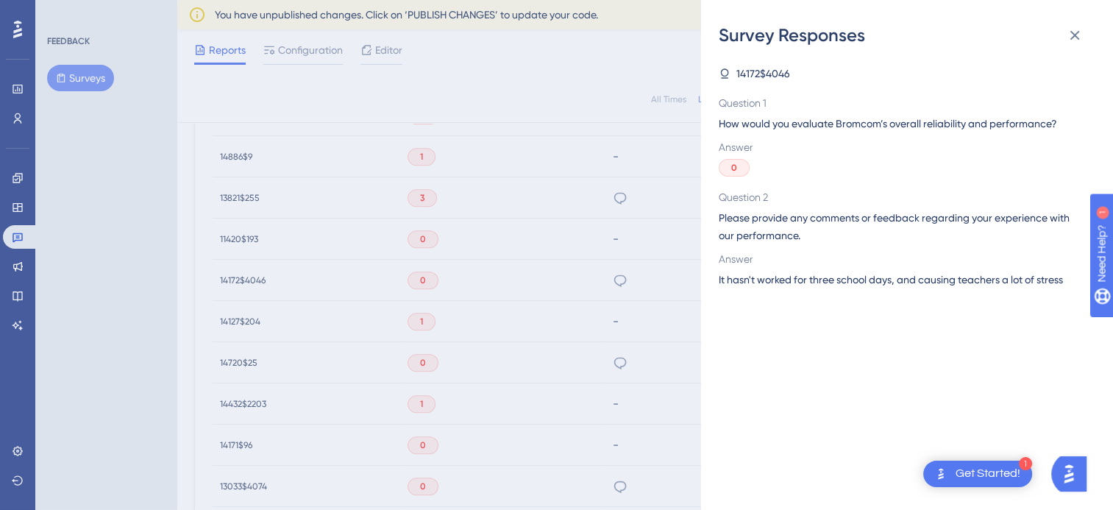
click at [600, 294] on div "Survey Responses 14172$4046 Question 1 How would you evaluate Bromcom’s overall…" at bounding box center [556, 255] width 1113 height 510
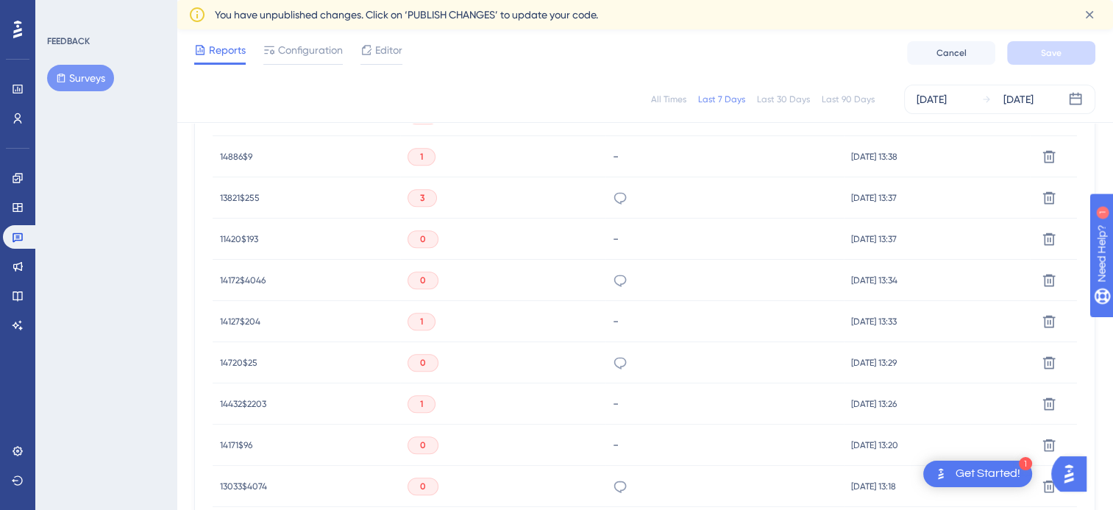
click at [606, 366] on div "Constantly not working" at bounding box center [725, 362] width 239 height 41
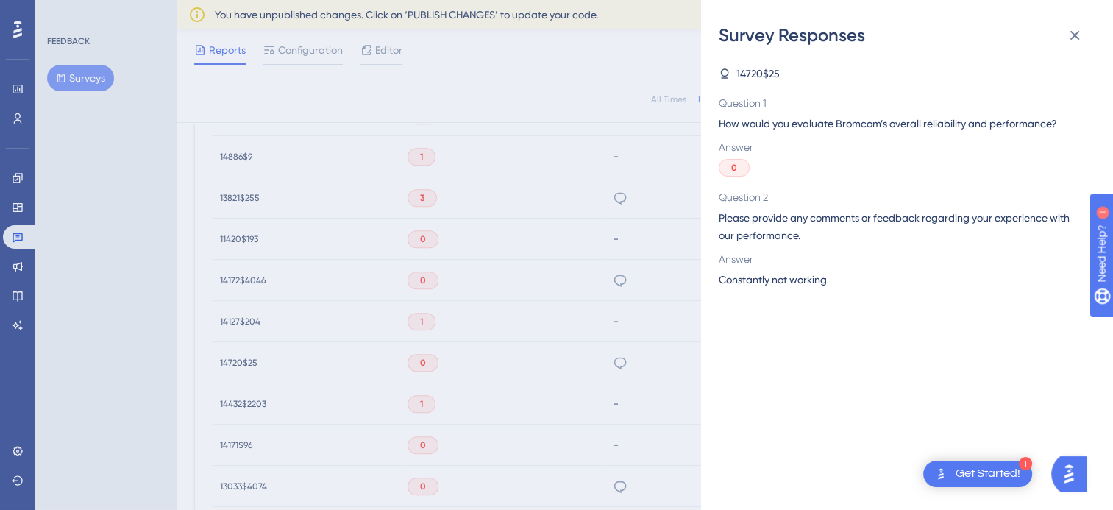
click at [565, 360] on div "Survey Responses 14720$25 Question 1 How would you evaluate Bromcom’s overall r…" at bounding box center [556, 255] width 1113 height 510
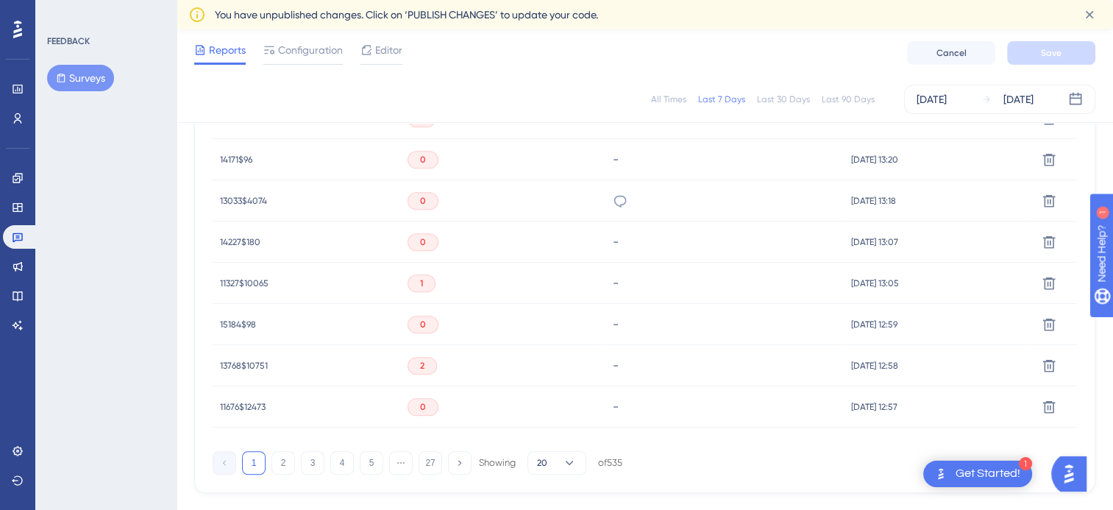
scroll to position [1080, 0]
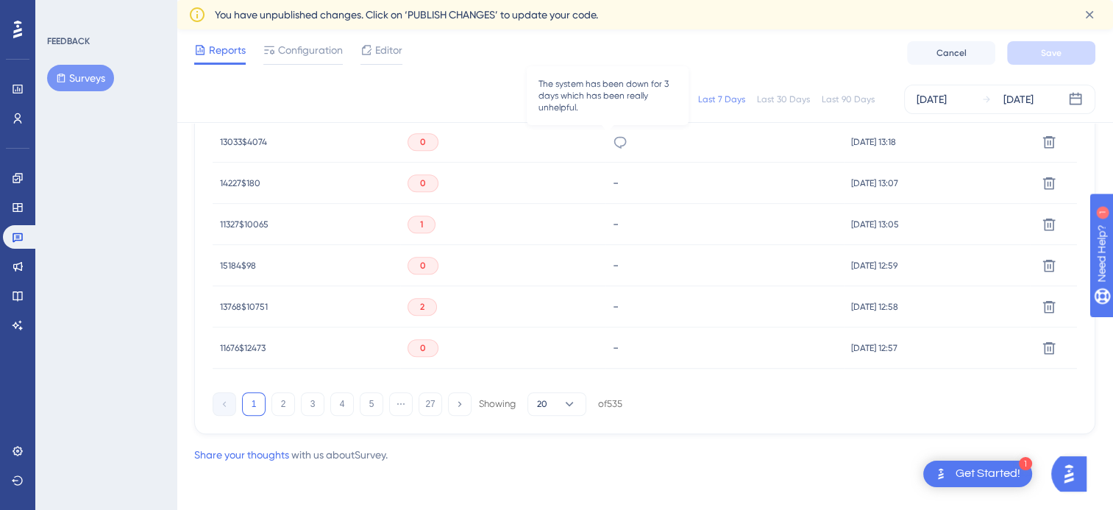
click at [613, 140] on icon at bounding box center [620, 142] width 15 height 15
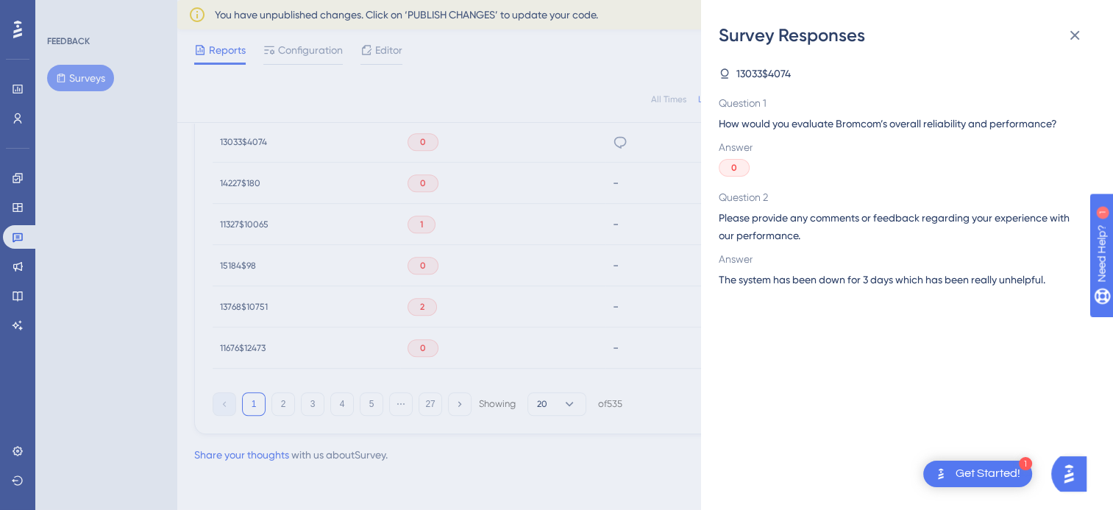
click at [539, 291] on div "Survey Responses 13033$4074 Question 1 How would you evaluate Bromcom’s overall…" at bounding box center [556, 255] width 1113 height 510
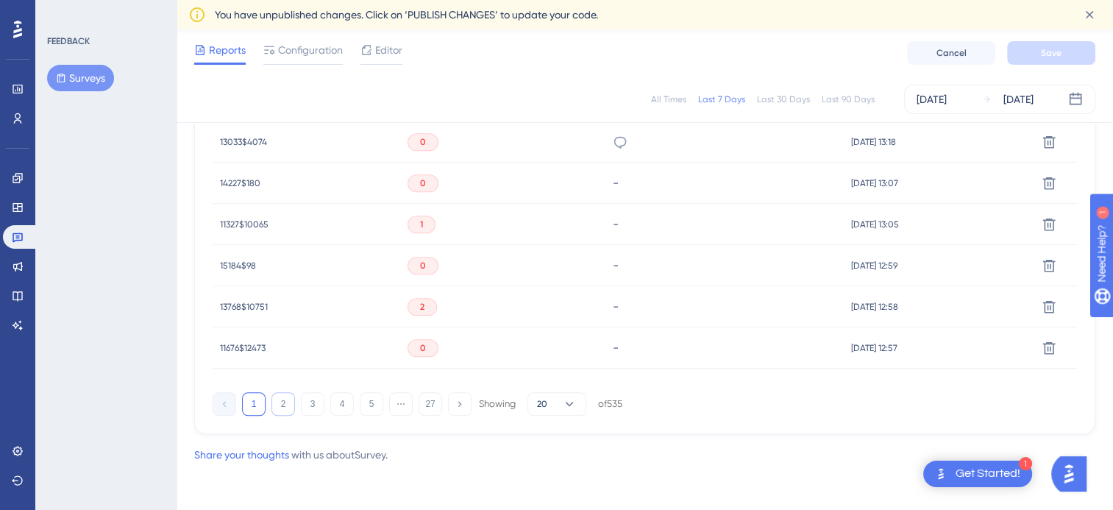
click at [285, 406] on button "2" at bounding box center [283, 404] width 24 height 24
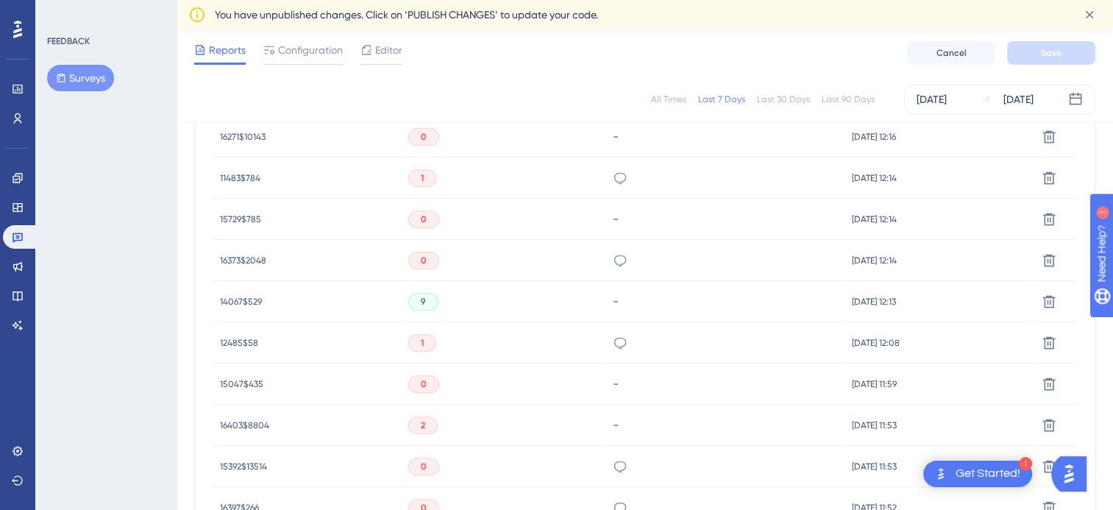
scroll to position [639, 0]
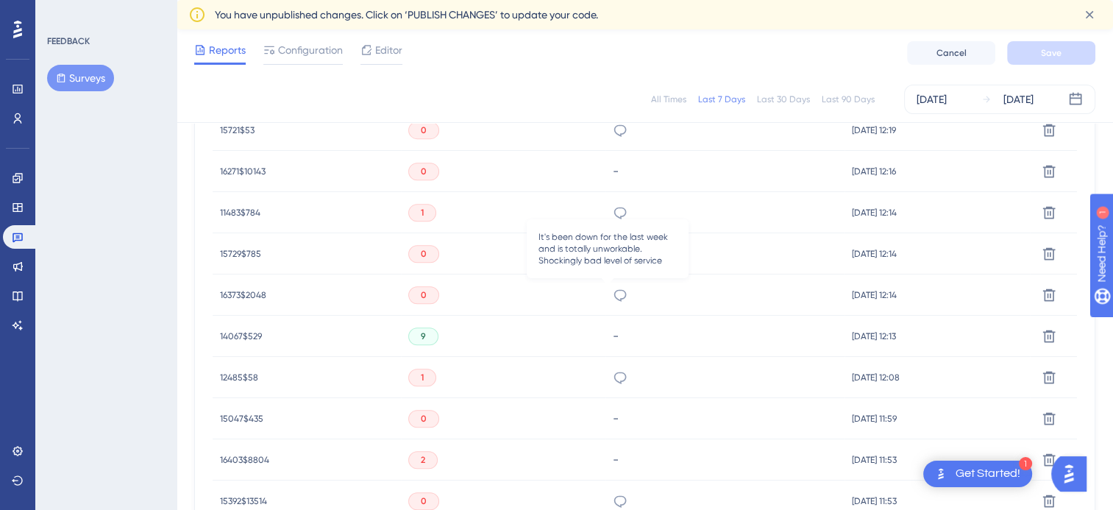
click at [614, 296] on icon at bounding box center [620, 295] width 13 height 12
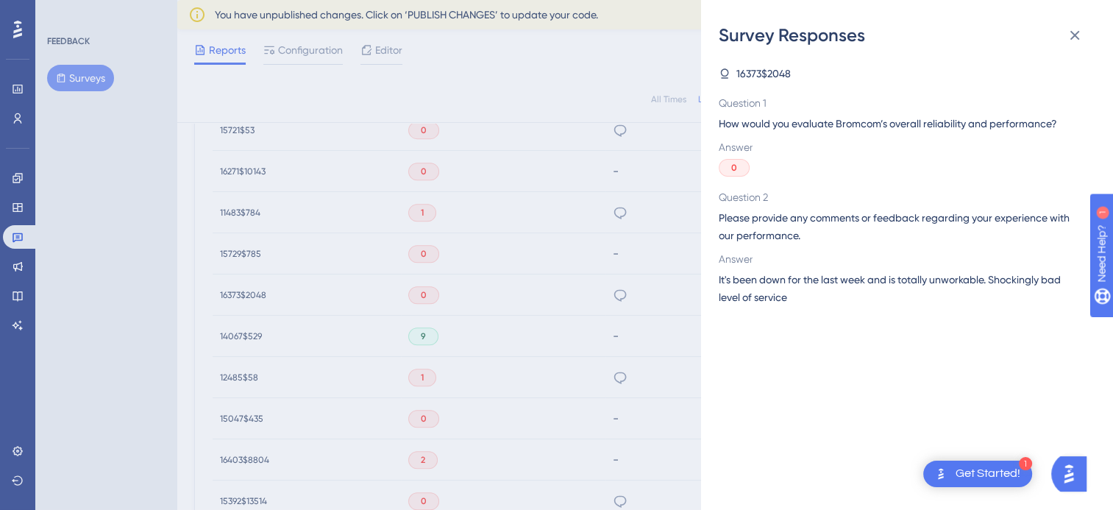
click at [611, 296] on div "Survey Responses 16373$2048 Question 1 How would you evaluate Bromcom’s overall…" at bounding box center [556, 255] width 1113 height 510
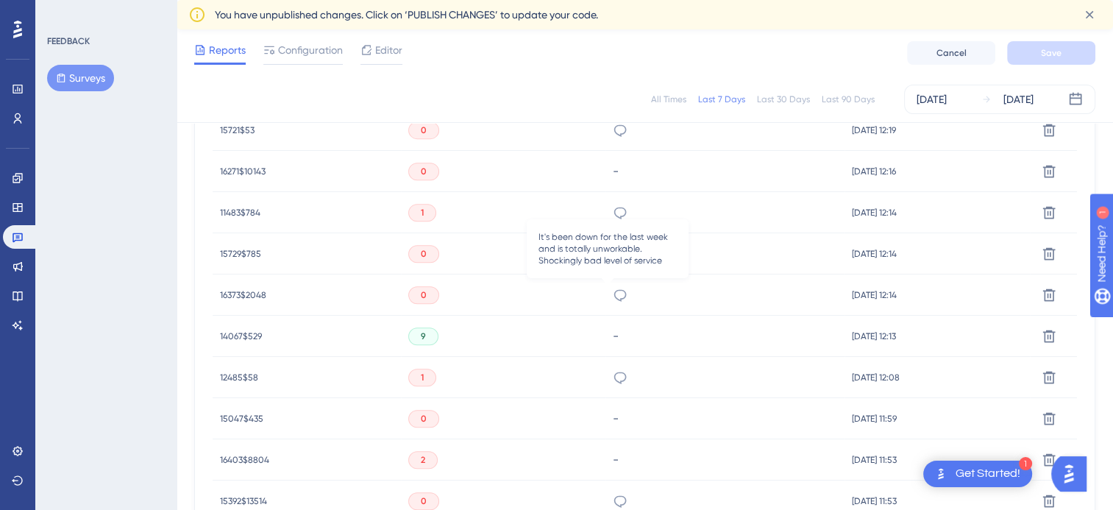
scroll to position [565, 0]
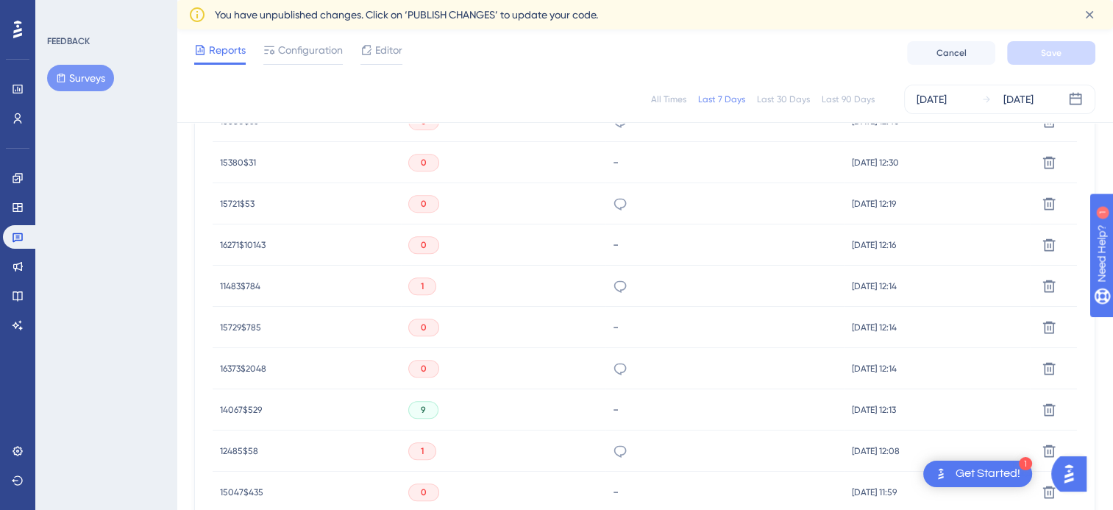
click at [606, 276] on div "System has been down for much of the last 4 days. Huge issue!!" at bounding box center [725, 286] width 239 height 41
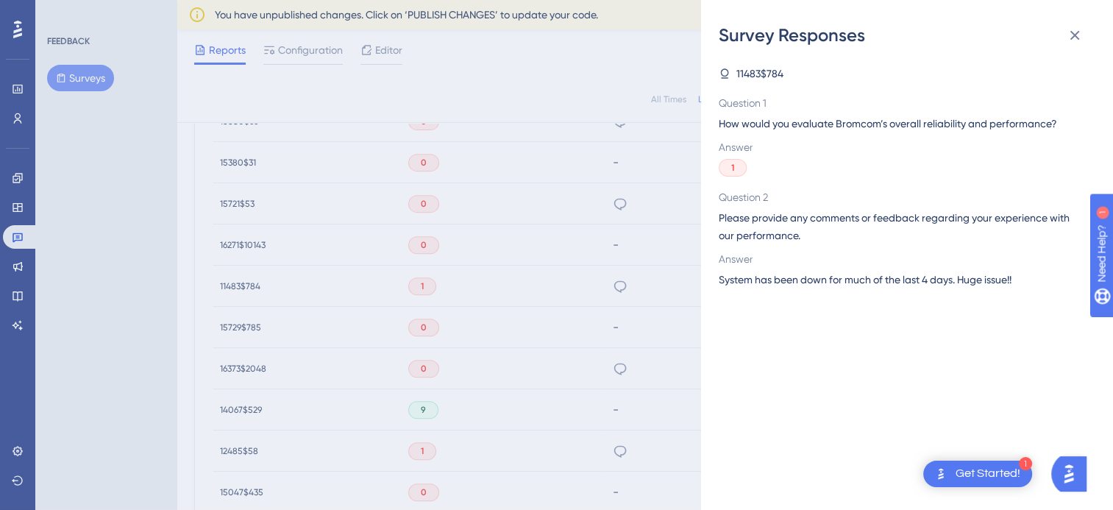
click at [600, 283] on div "Survey Responses 11483$784 Question 1 How would you evaluate Bromcom’s overall …" at bounding box center [556, 255] width 1113 height 510
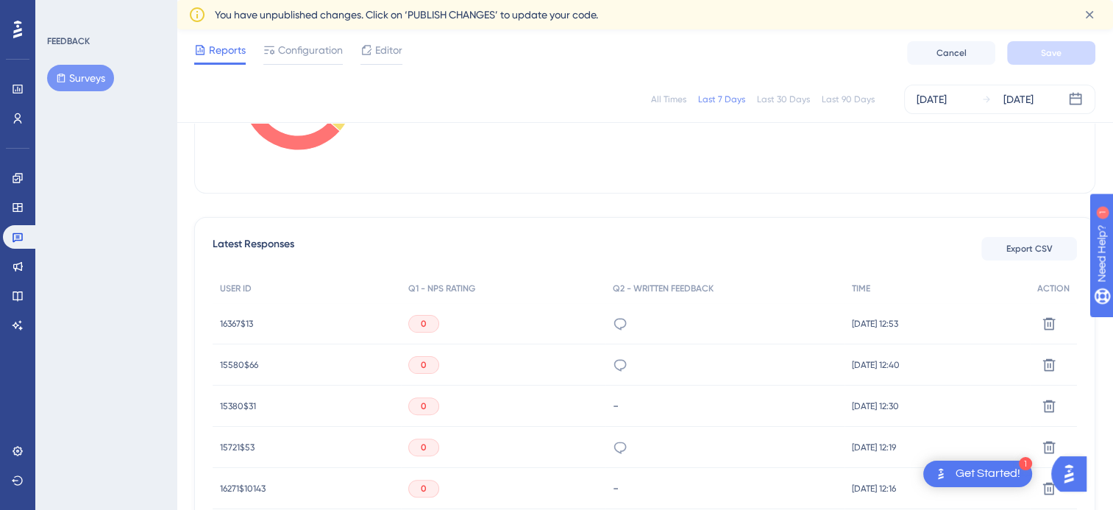
scroll to position [271, 0]
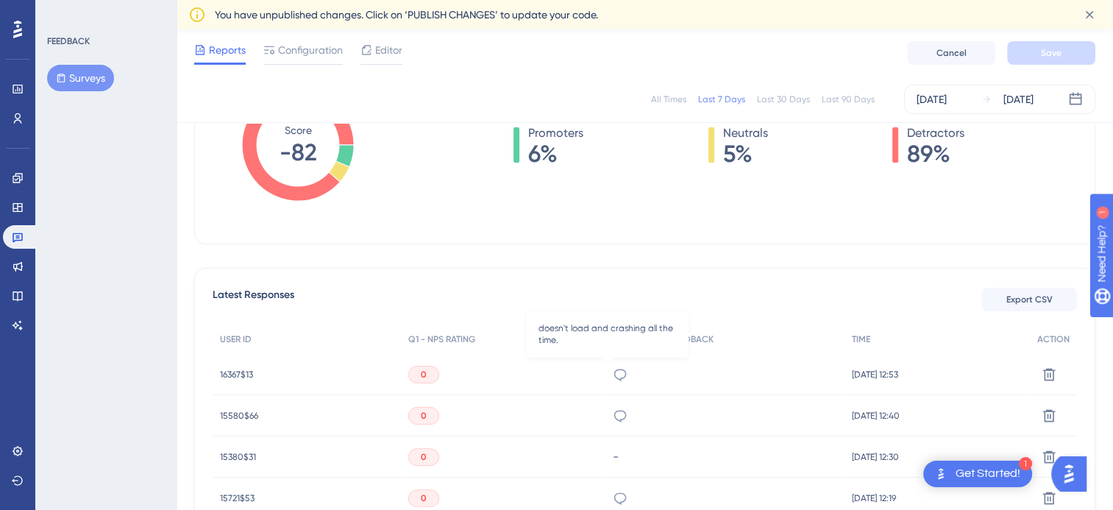
click at [614, 372] on icon at bounding box center [620, 375] width 13 height 12
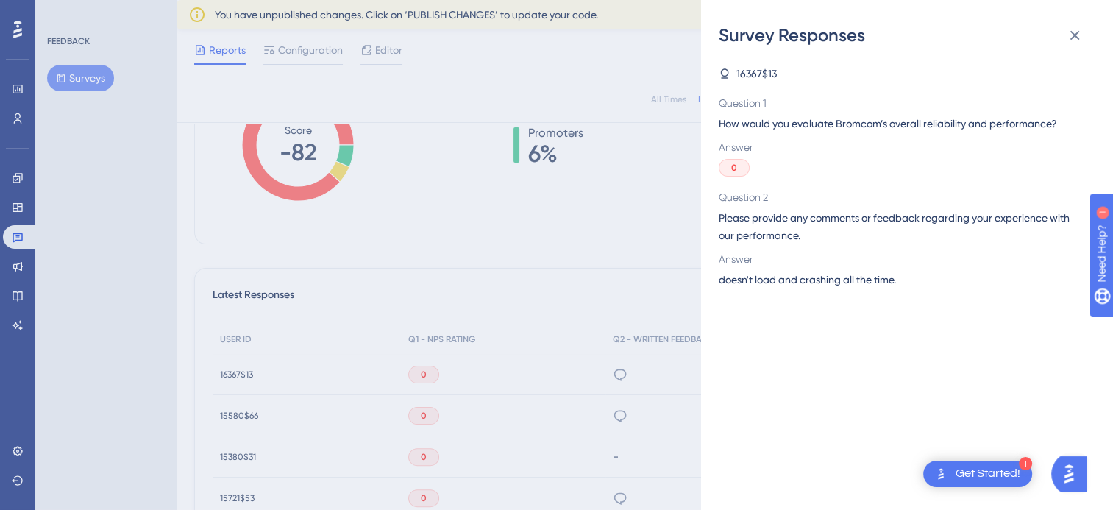
click at [472, 330] on div "Survey Responses 16367$13 Question 1 How would you evaluate Bromcom’s overall r…" at bounding box center [556, 255] width 1113 height 510
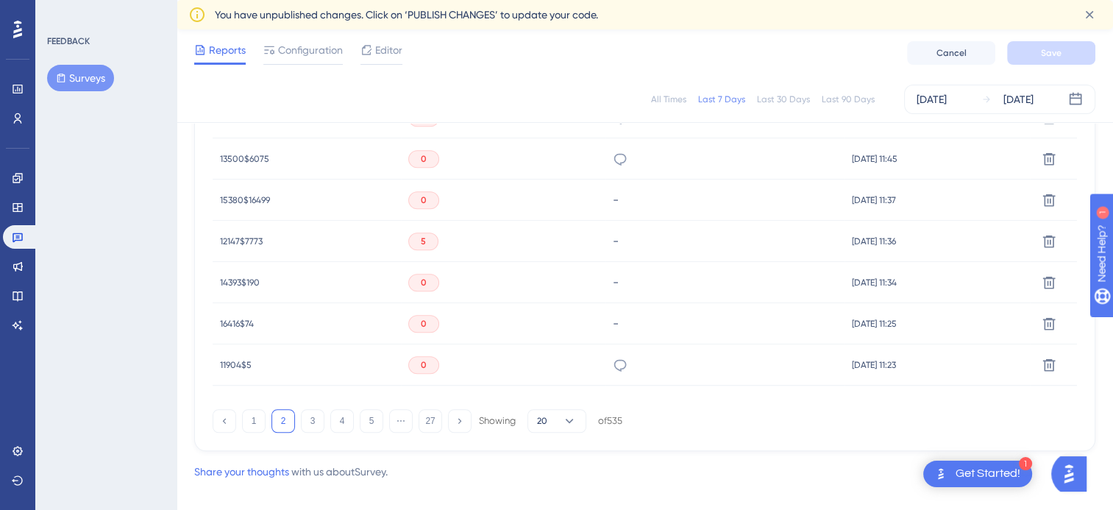
scroll to position [1080, 0]
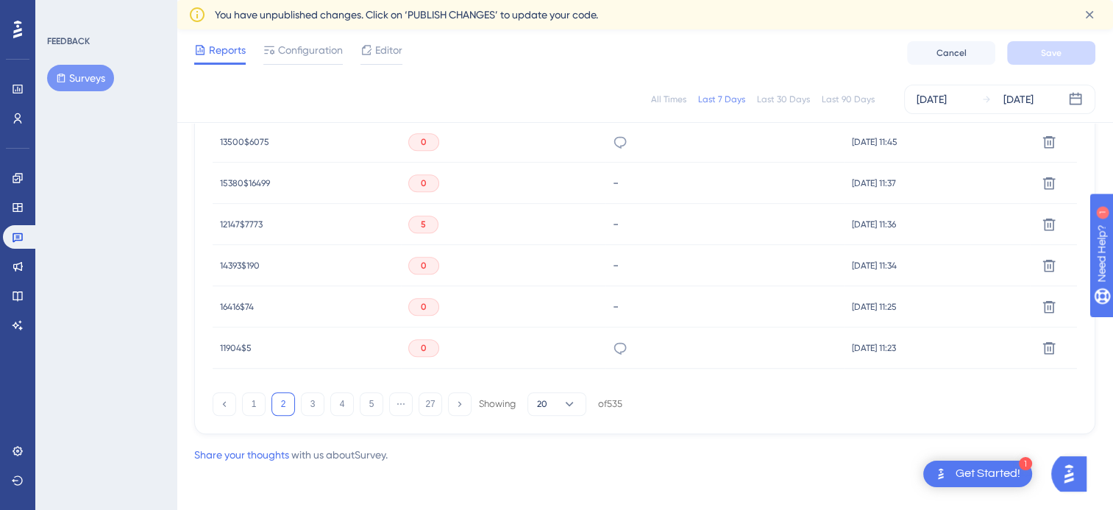
click at [152, 310] on div "FEEDBACK Surveys" at bounding box center [105, 255] width 141 height 510
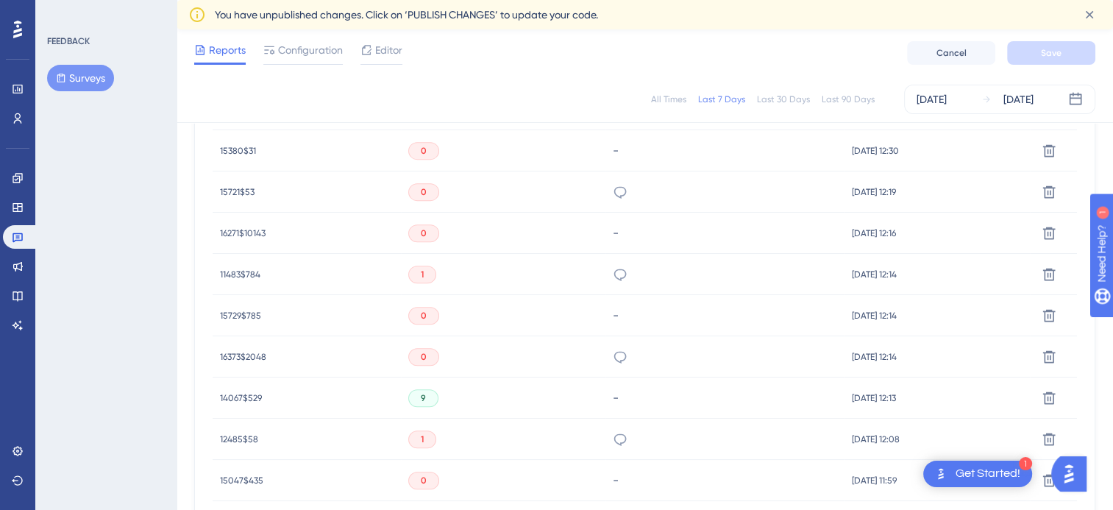
scroll to position [491, 0]
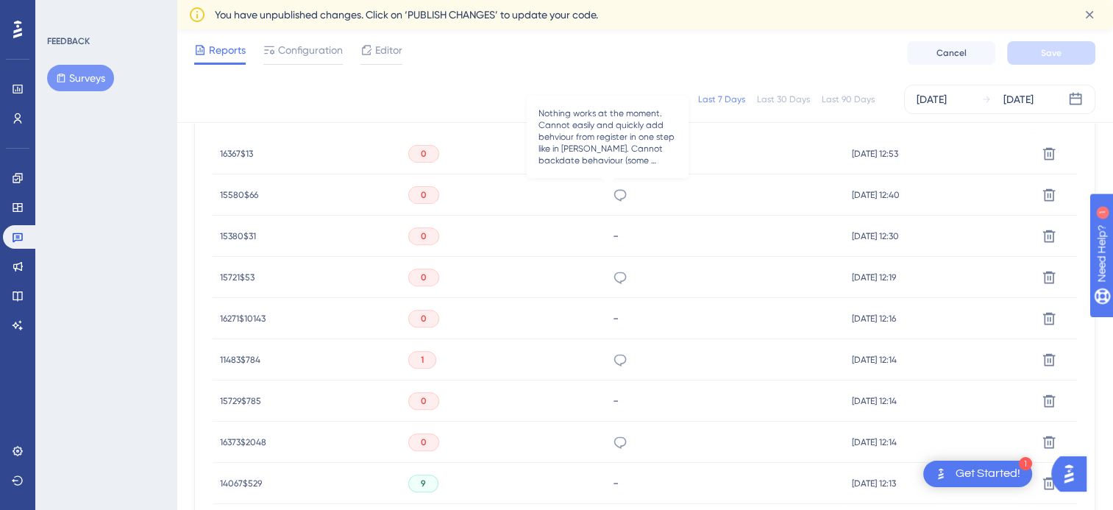
click at [613, 195] on icon at bounding box center [620, 195] width 15 height 15
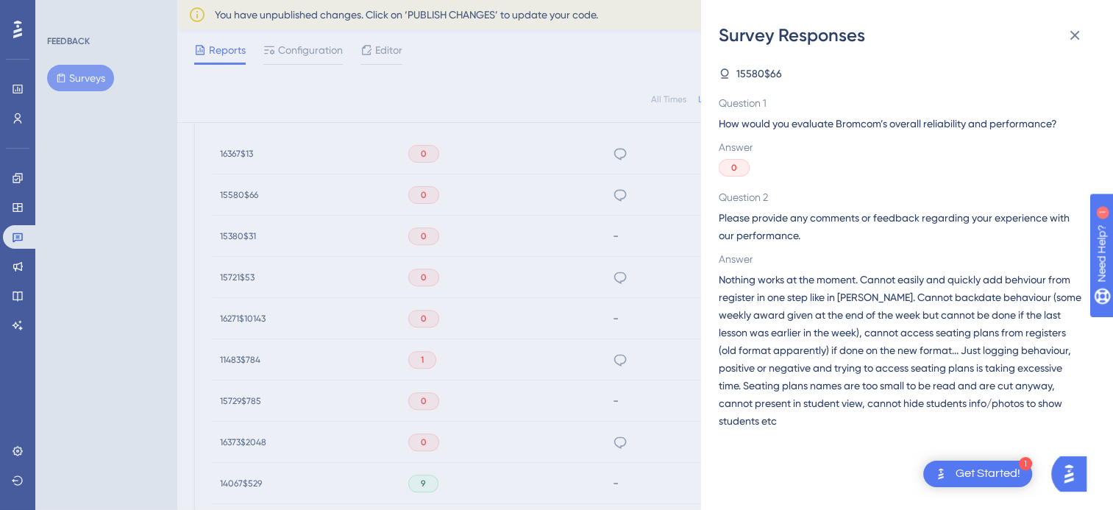
click at [163, 276] on div "Survey Responses 15580$66 Question 1 How would you evaluate Bromcom’s overall r…" at bounding box center [556, 255] width 1113 height 510
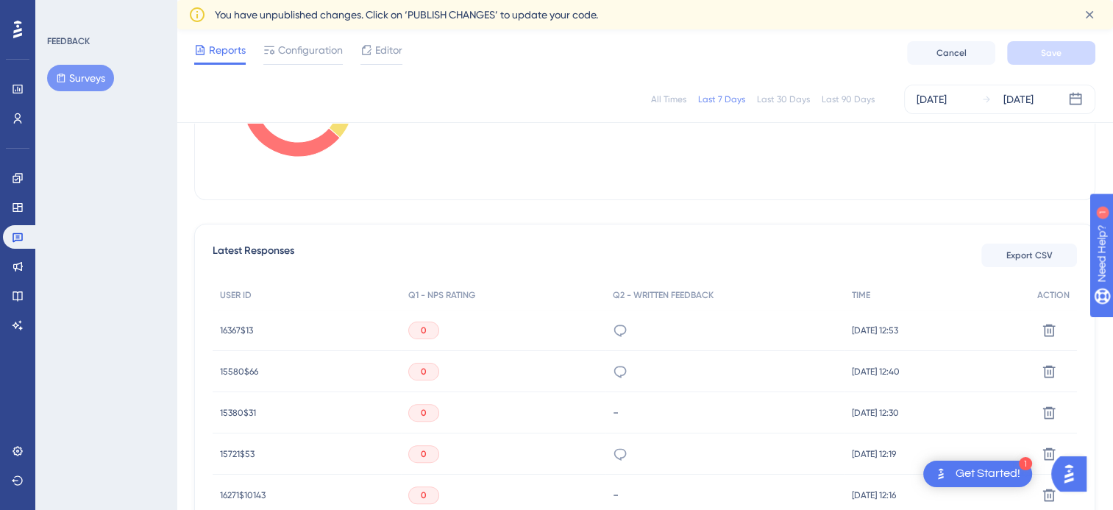
scroll to position [271, 0]
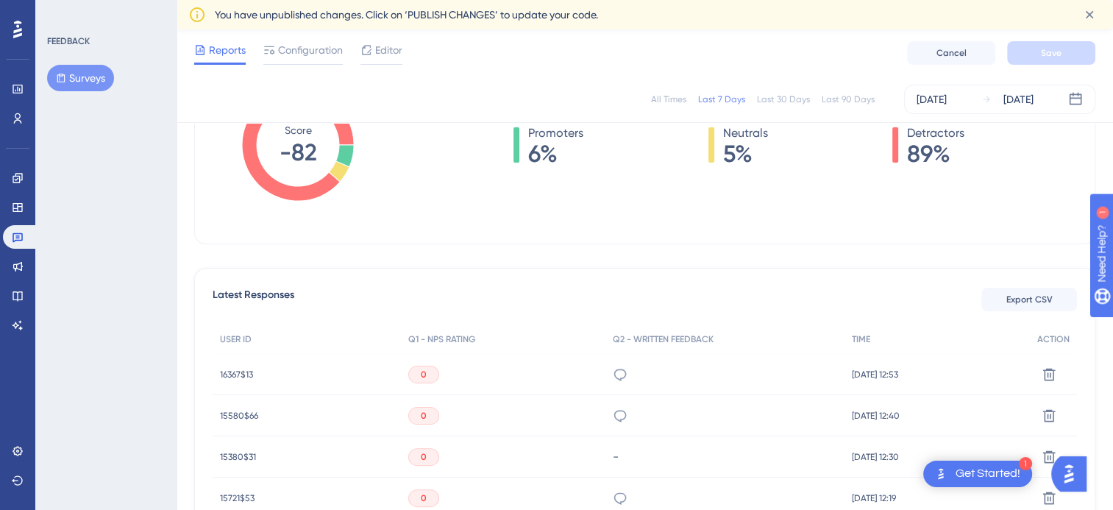
click at [613, 380] on div "doesn't load and crashing all the time." at bounding box center [620, 374] width 15 height 41
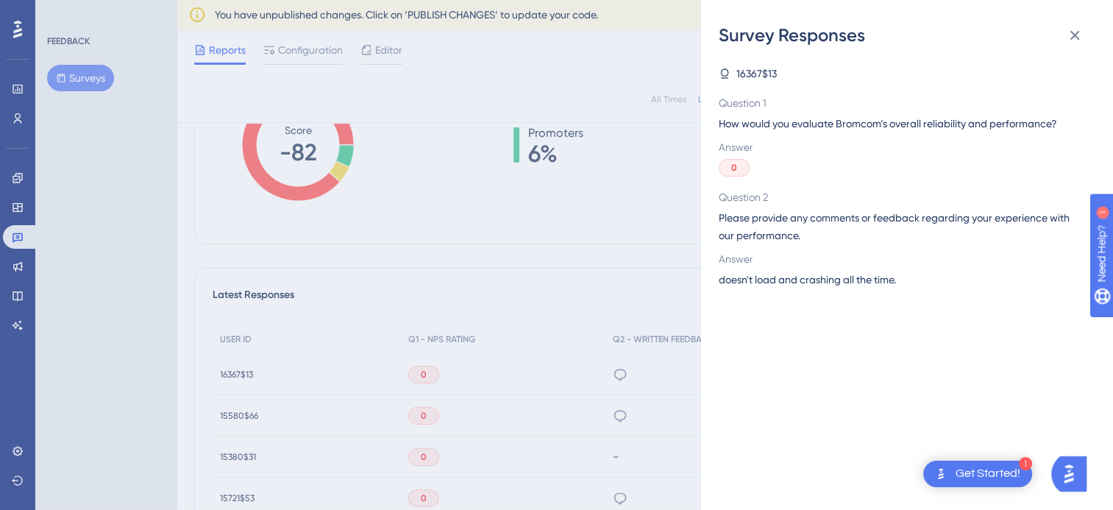
click at [89, 238] on div "Survey Responses 16367$13 Question 1 How would you evaluate Bromcom’s overall r…" at bounding box center [556, 255] width 1113 height 510
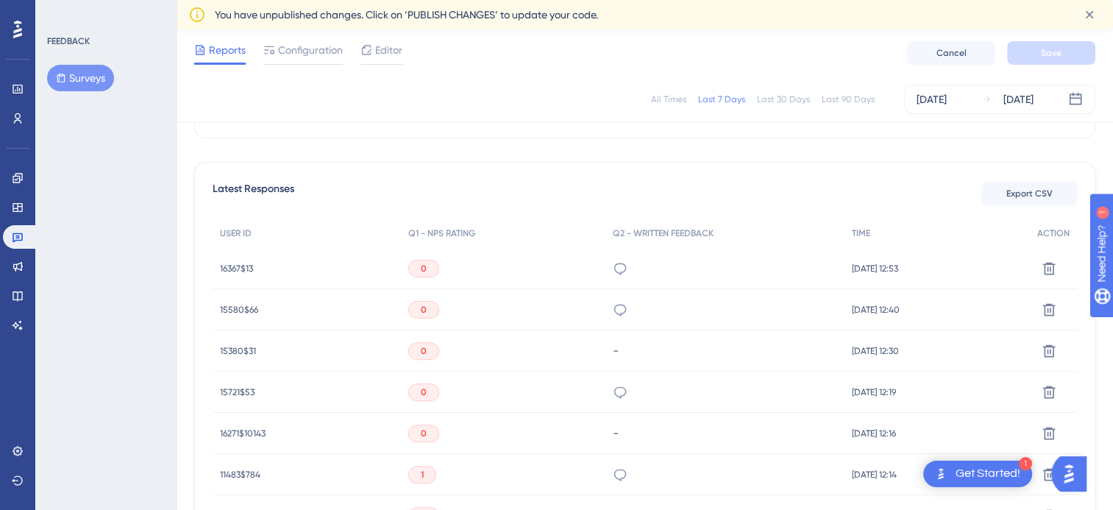
scroll to position [491, 0]
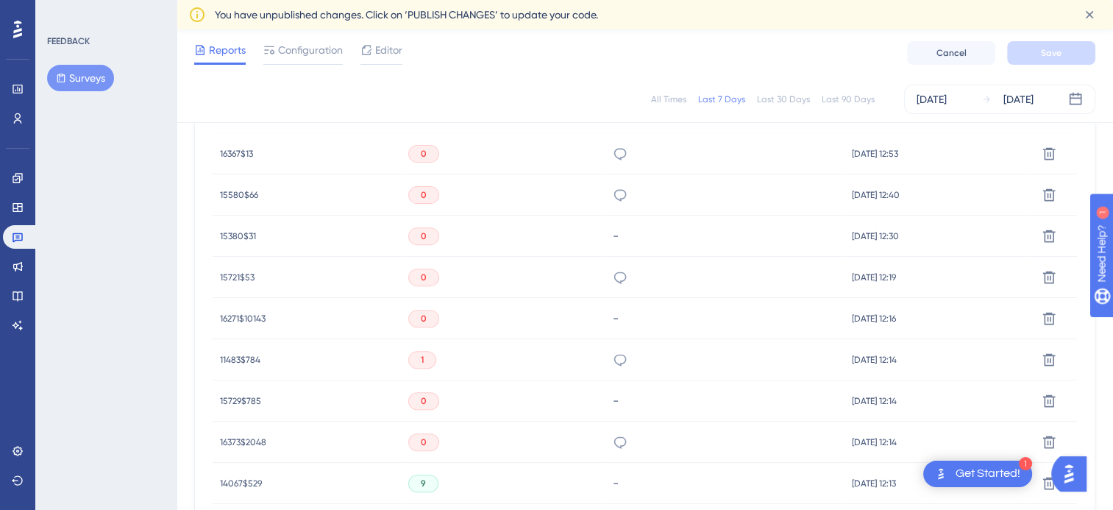
click at [613, 277] on icon at bounding box center [620, 277] width 15 height 15
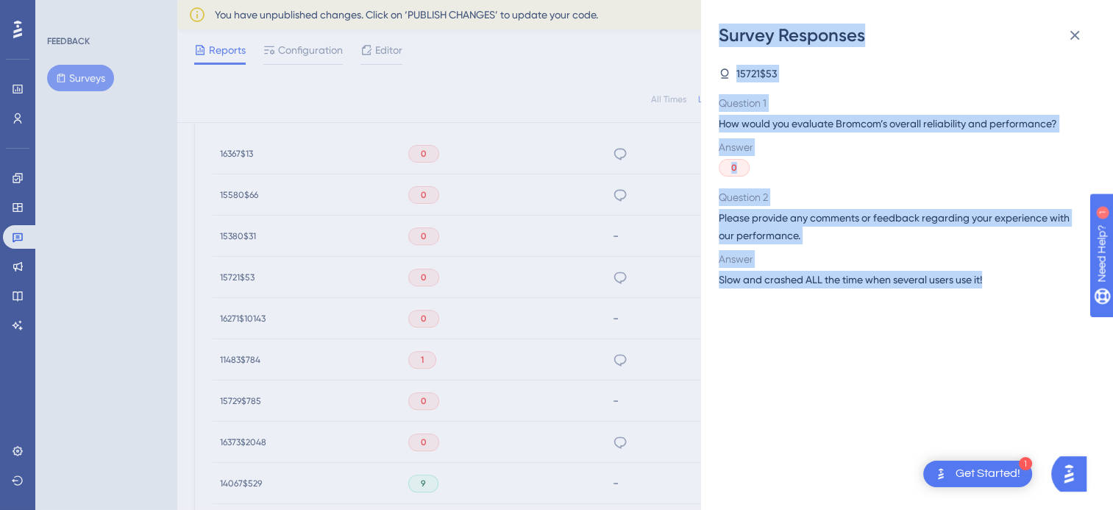
drag, startPoint x: 986, startPoint y: 280, endPoint x: 673, endPoint y: 282, distance: 312.7
click at [673, 282] on div "Survey Responses 15721$53 Question 1 How would you evaluate Bromcom’s overall r…" at bounding box center [556, 255] width 1113 height 510
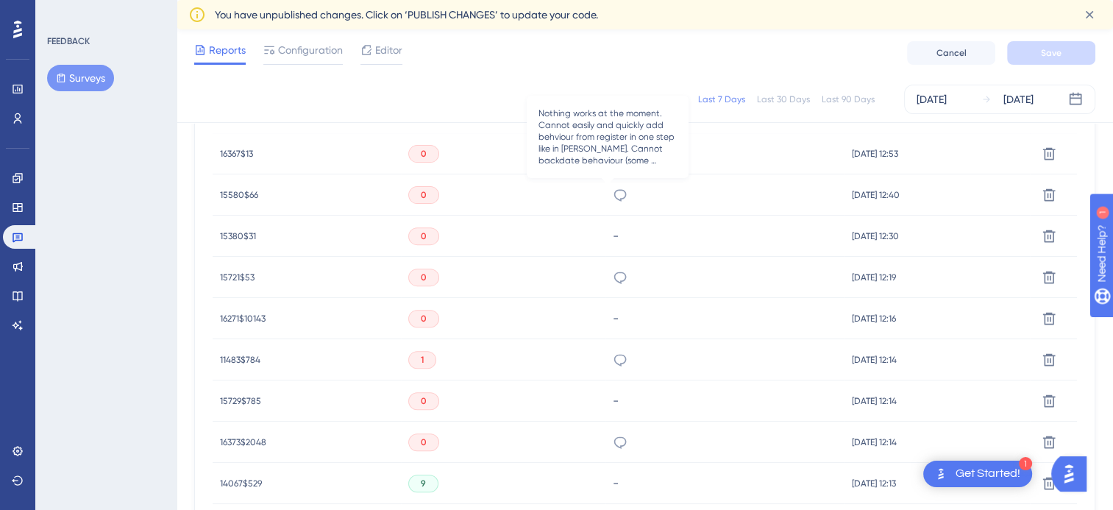
drag, startPoint x: 673, startPoint y: 282, endPoint x: 609, endPoint y: 194, distance: 108.5
click at [613, 194] on icon at bounding box center [620, 195] width 15 height 15
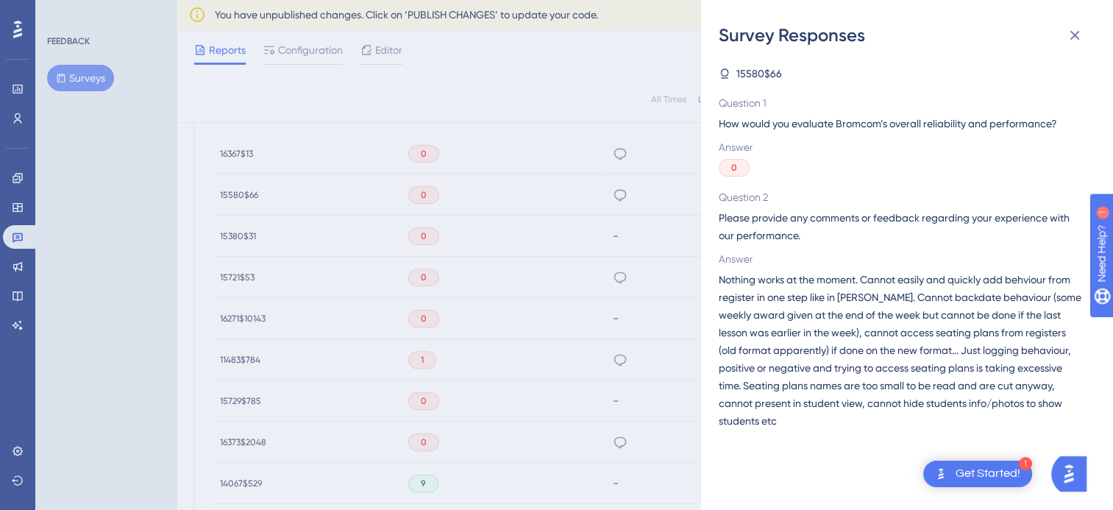
click at [102, 318] on div "Survey Responses 15580$66 Question 1 How would you evaluate Bromcom’s overall r…" at bounding box center [556, 255] width 1113 height 510
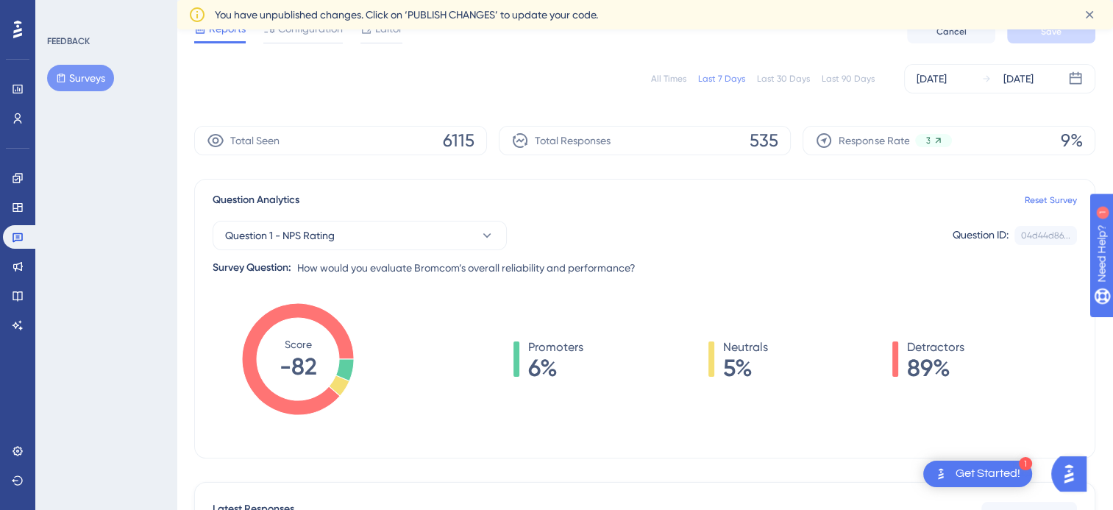
scroll to position [0, 0]
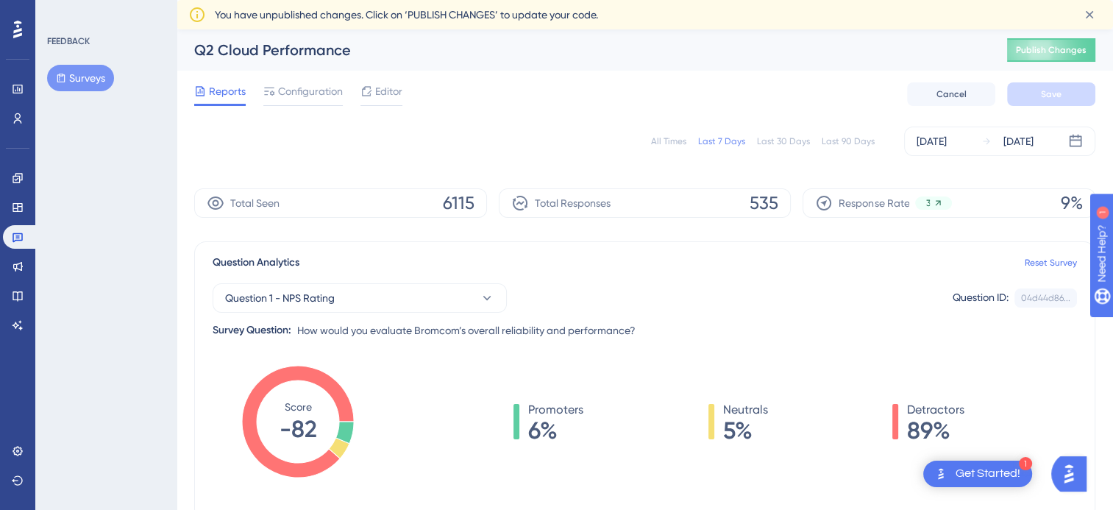
click at [138, 372] on div "FEEDBACK Surveys" at bounding box center [105, 255] width 141 height 510
